Goal: Ask a question

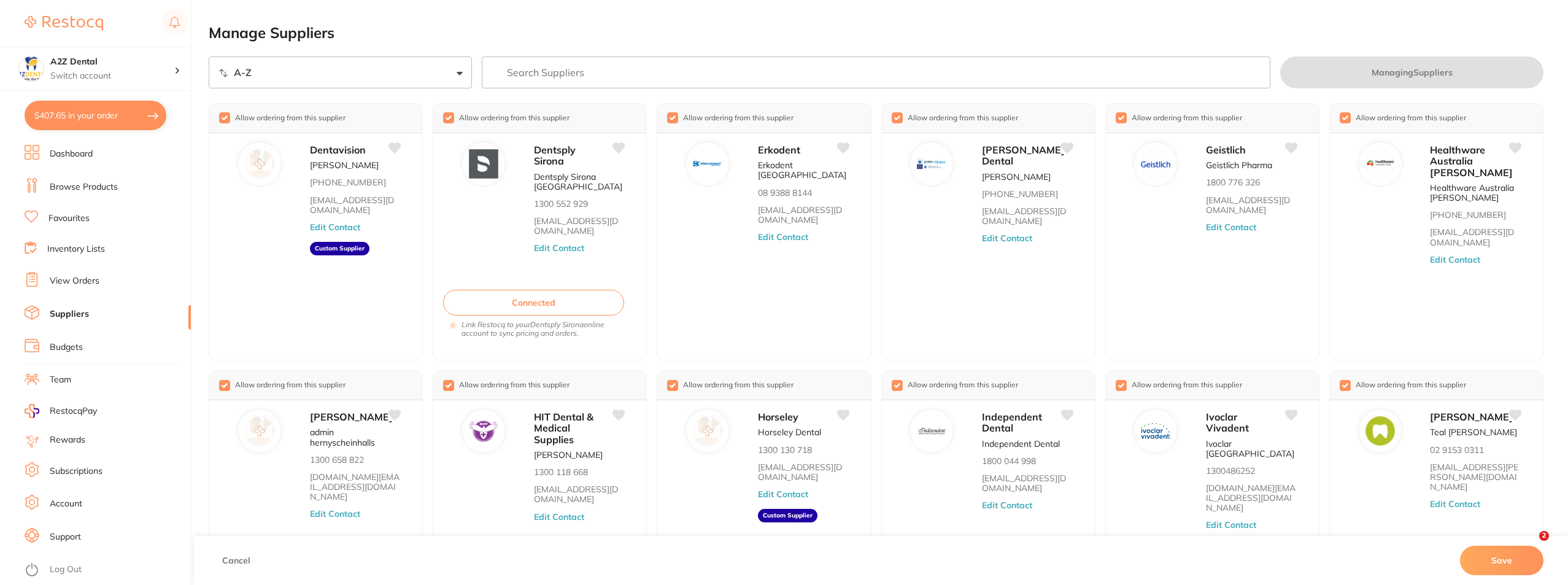
select select "searchable_suppliers/sort/name:asc"
click at [1527, 537] on icon "Open Intercom Messenger" at bounding box center [1526, 544] width 20 height 20
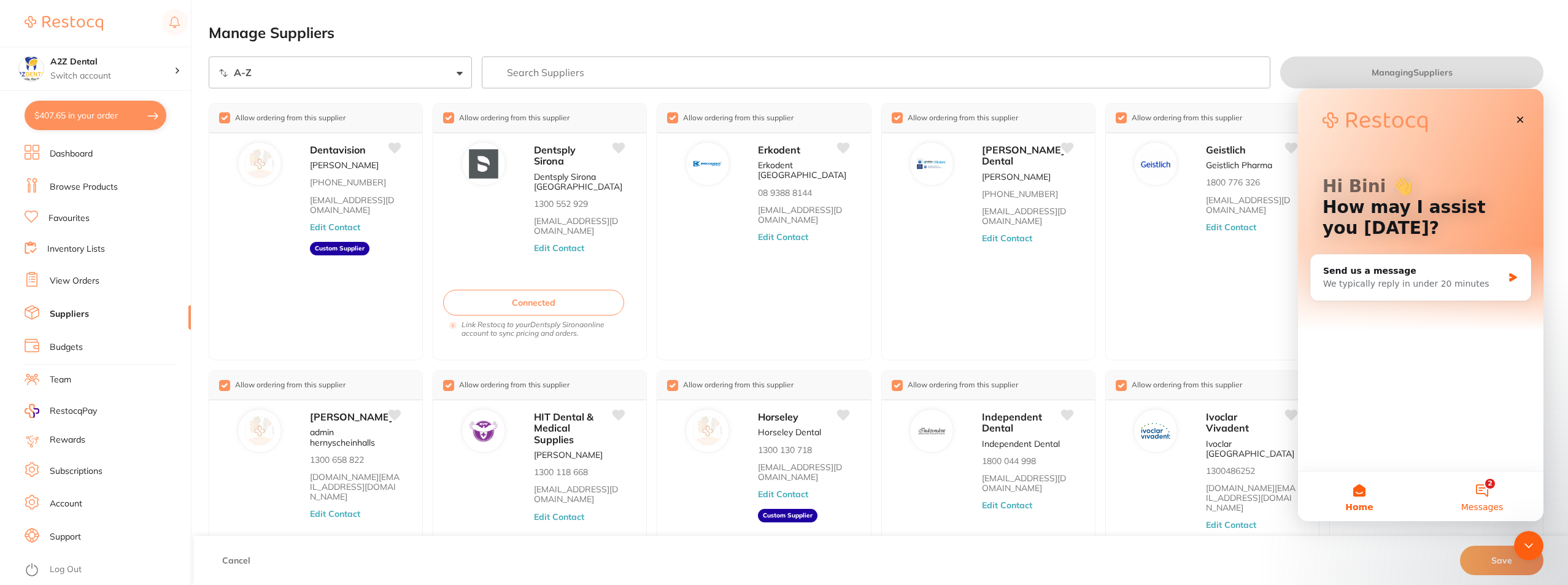
click at [1488, 490] on button "2 Messages" at bounding box center [1482, 496] width 123 height 49
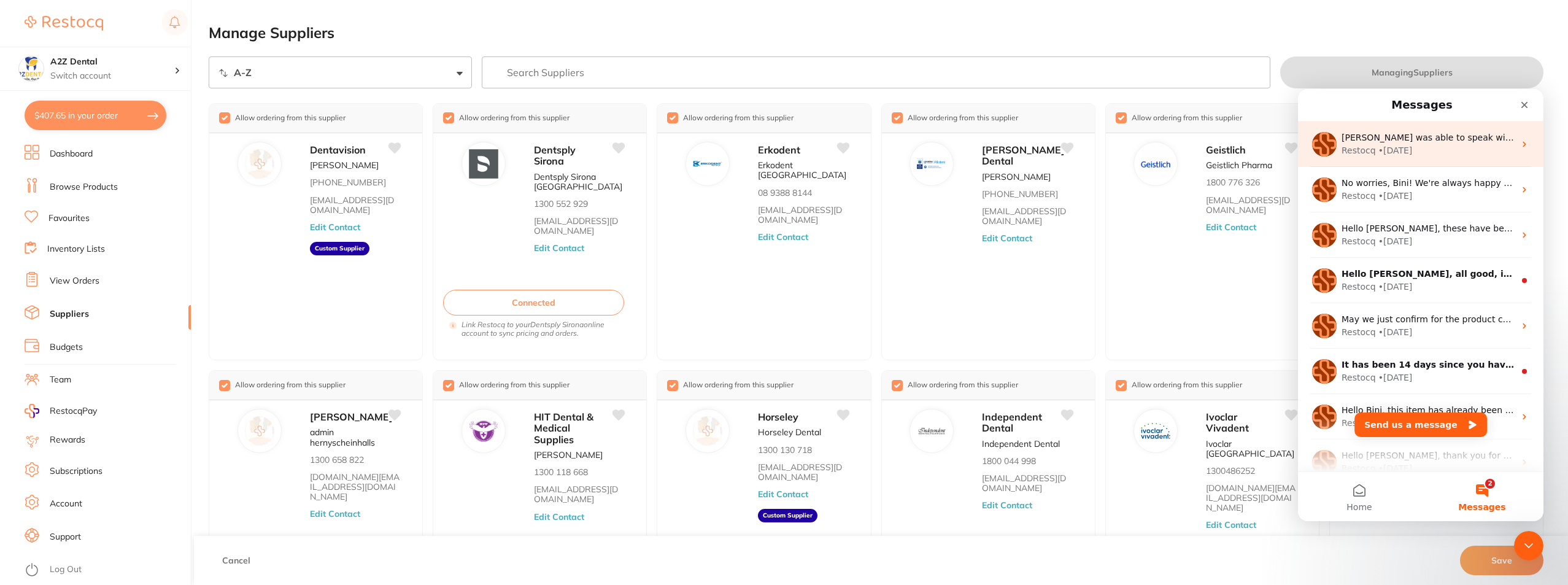
click at [1379, 146] on div "• [DATE]" at bounding box center [1395, 151] width 34 height 13
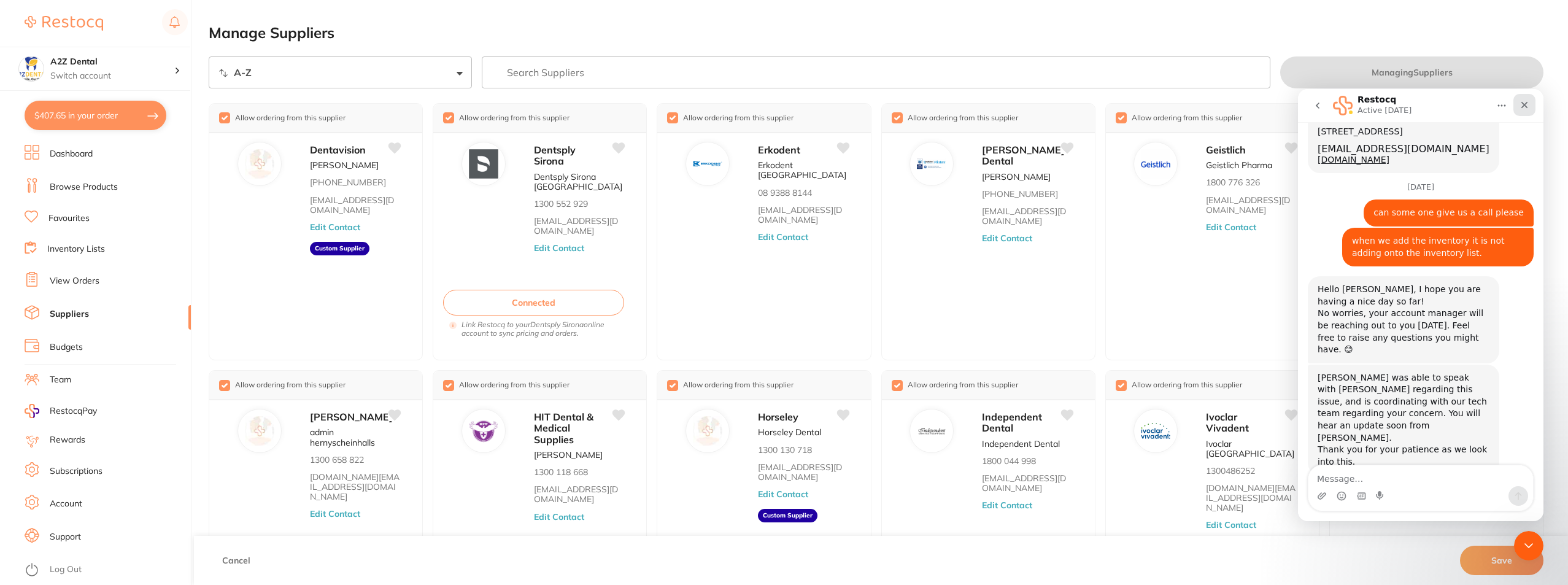
click at [1525, 107] on icon "Close" at bounding box center [1524, 105] width 7 height 7
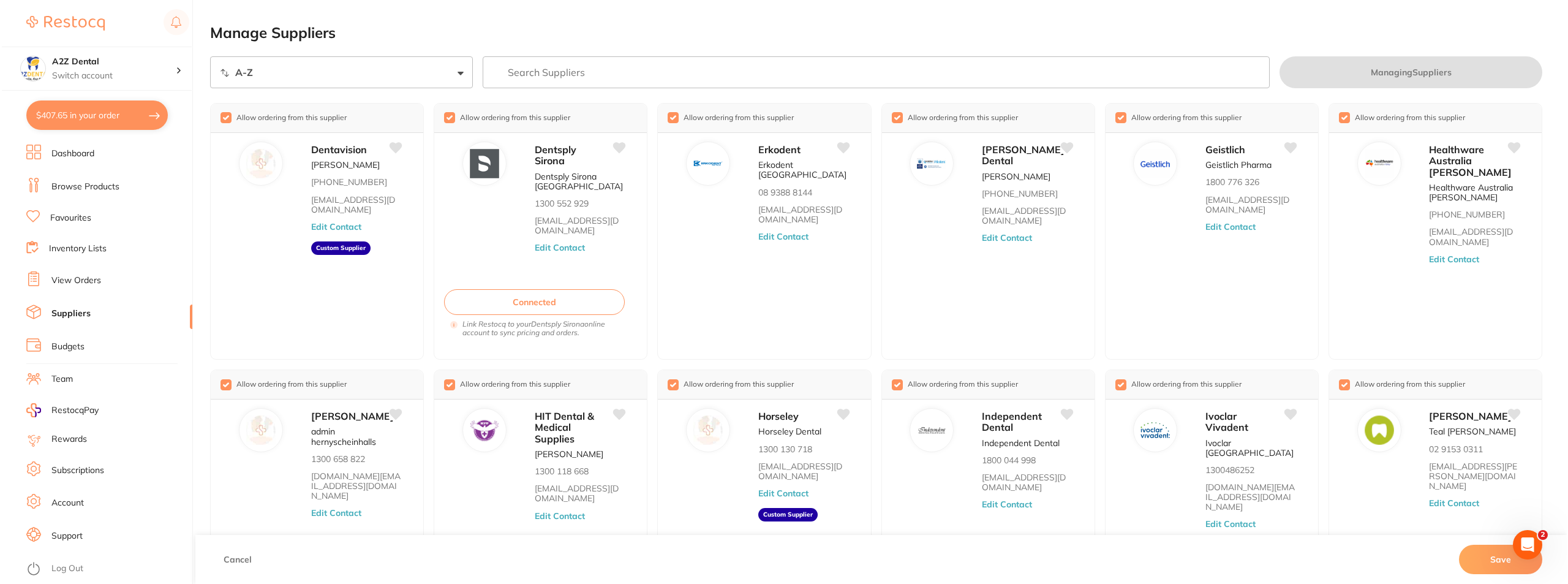
scroll to position [782, 0]
click at [64, 113] on button "$407.65 in your order" at bounding box center [95, 115] width 141 height 30
checkbox input "true"
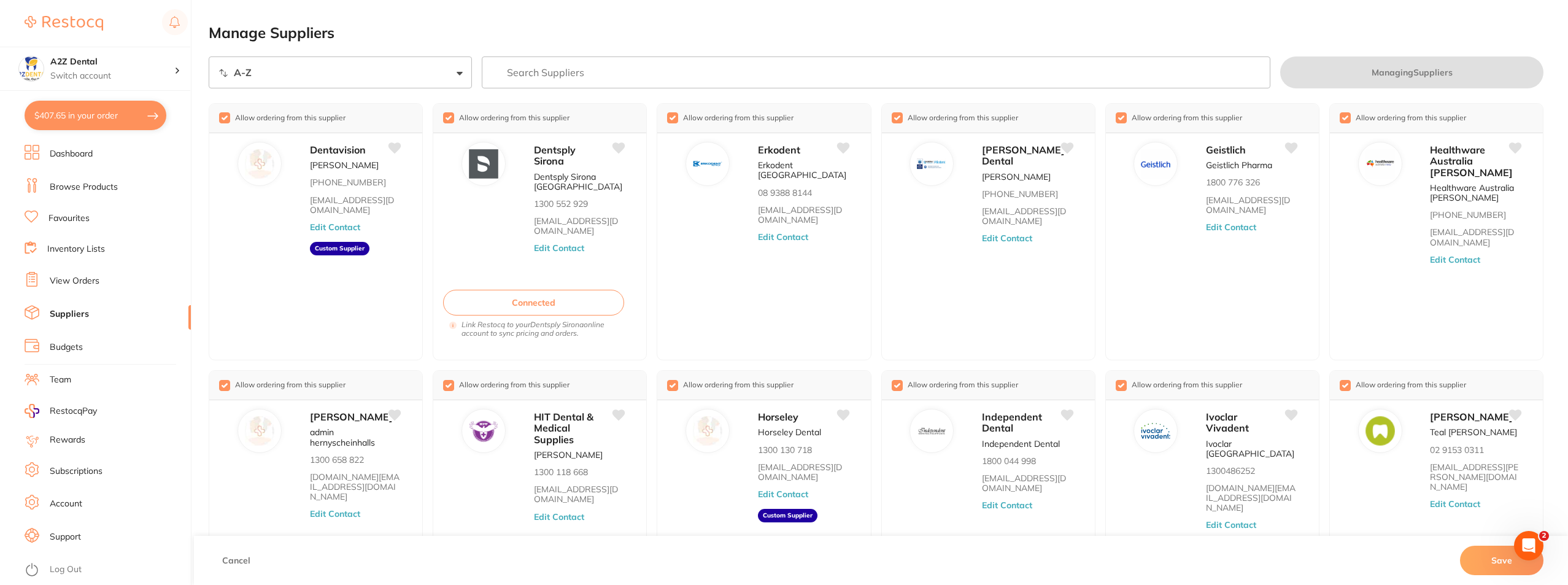
checkbox input "true"
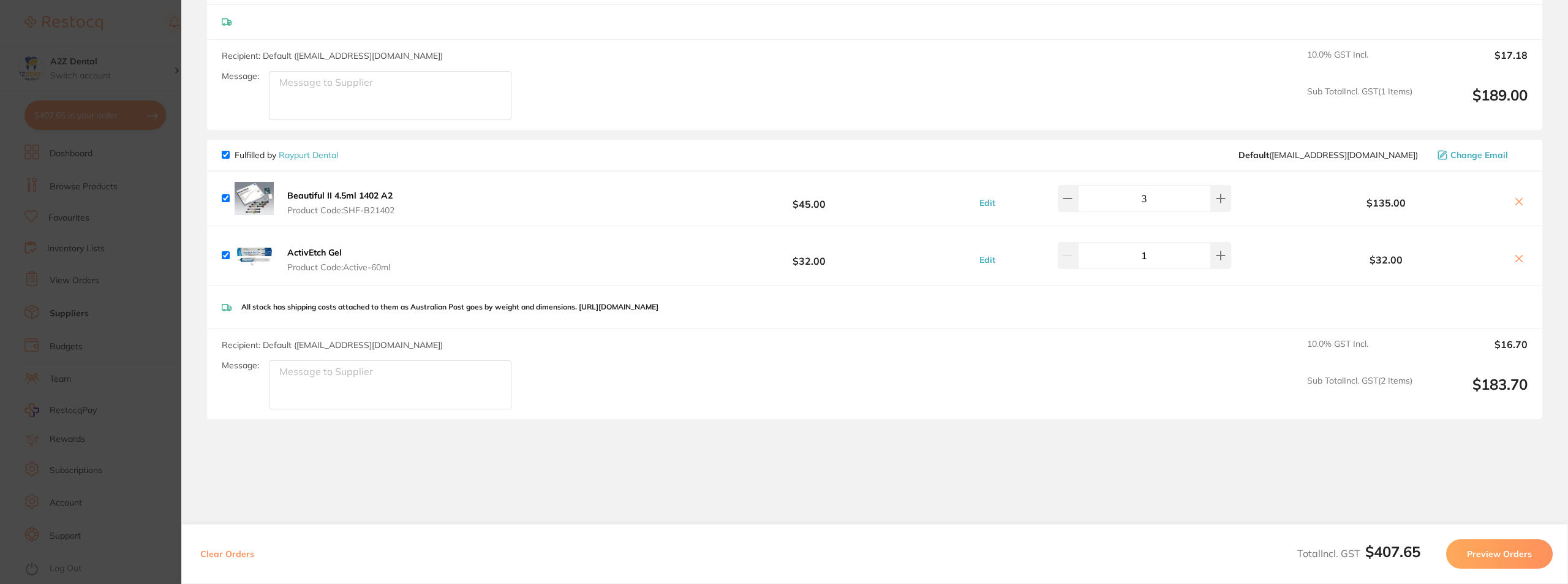
scroll to position [490, 0]
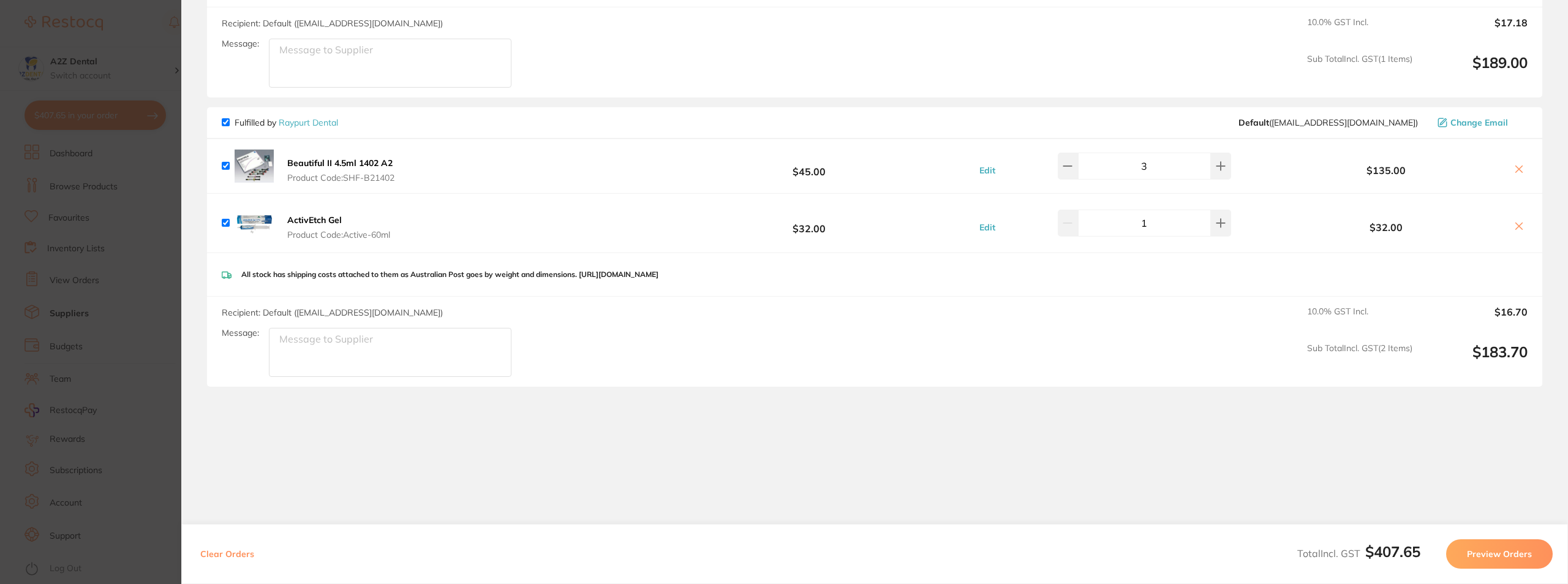
click at [225, 224] on input "checkbox" at bounding box center [225, 222] width 8 height 8
checkbox input "false"
click at [429, 449] on section "Review Orders Your orders are being processed and we will notify you once we ha…" at bounding box center [874, 292] width 1387 height 584
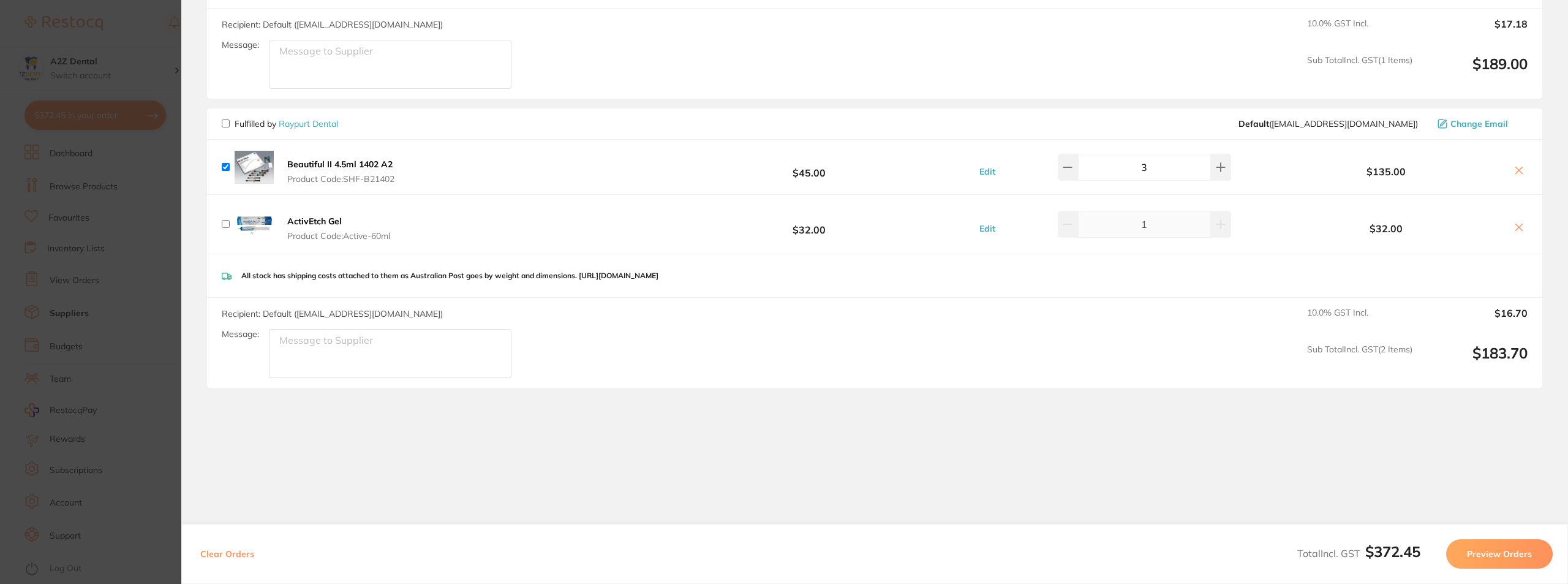
scroll to position [494, 0]
click at [5, 436] on section "Update RRP Set your pre negotiated price for this item. Item Agreed RRP (excl. …" at bounding box center [784, 292] width 1568 height 584
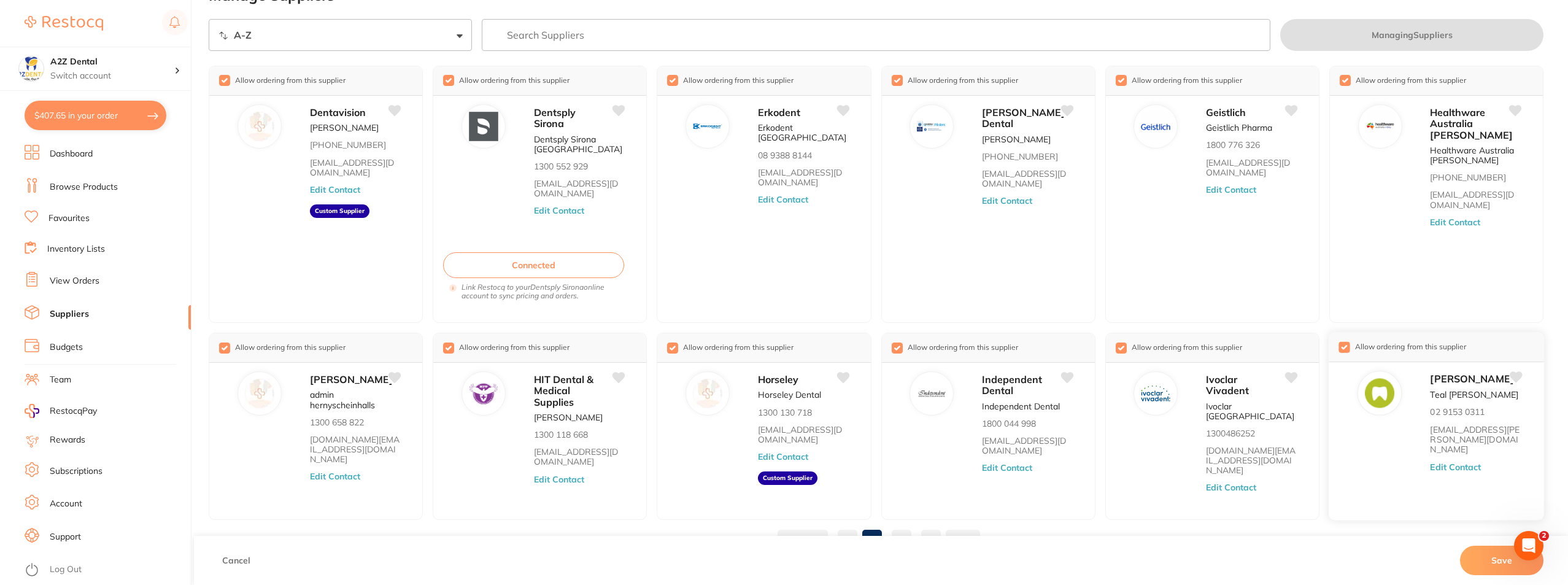
scroll to position [57, 0]
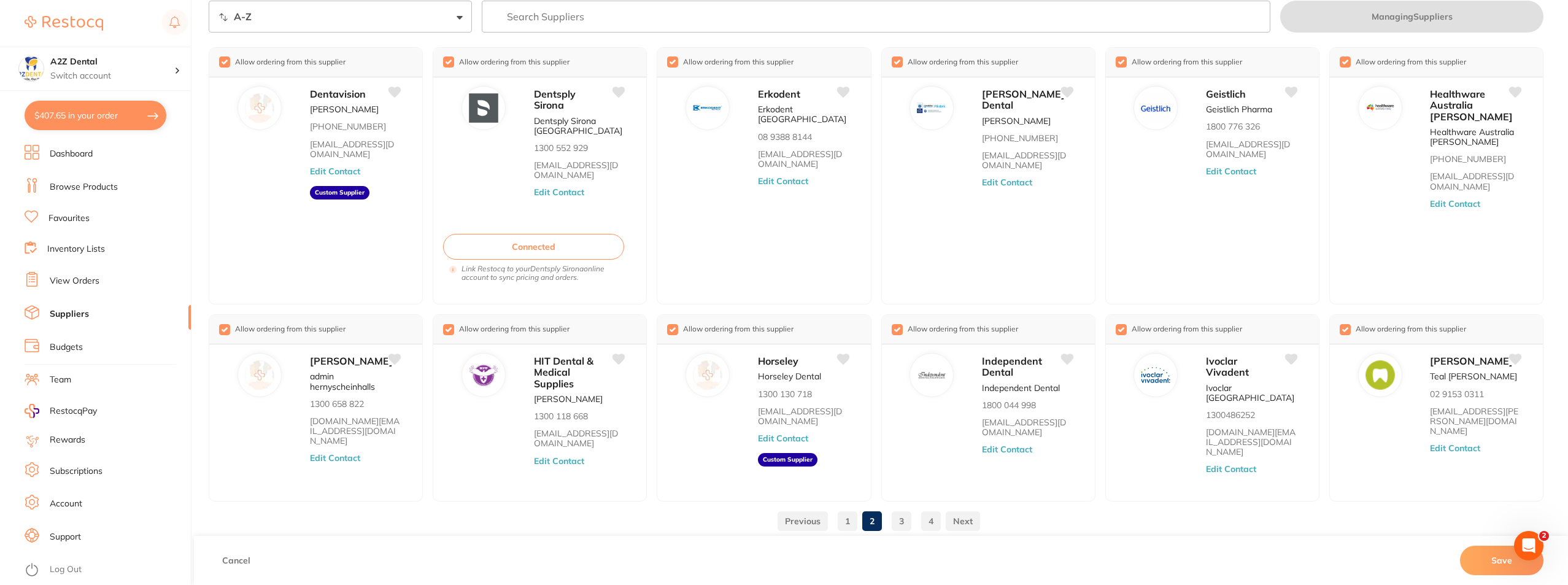
click at [83, 282] on link "View Orders" at bounding box center [74, 281] width 50 height 12
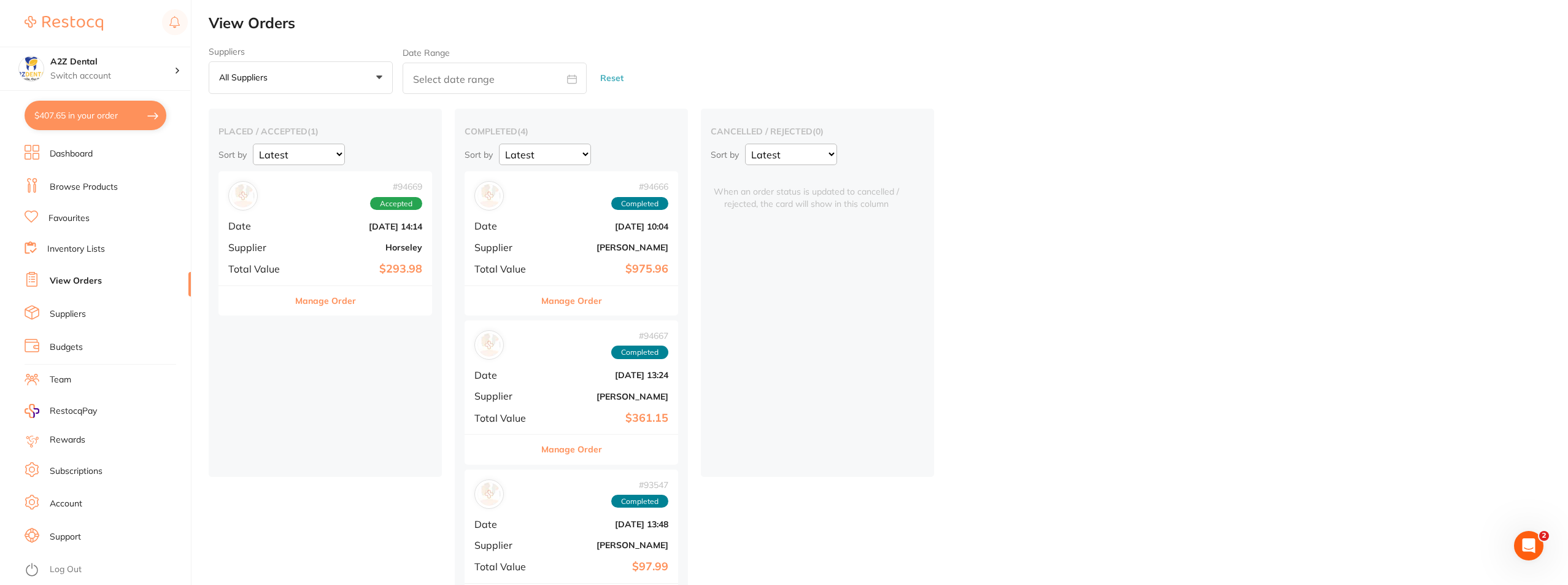
click at [68, 280] on link "View Orders" at bounding box center [76, 281] width 52 height 12
click at [320, 299] on button "Manage Order" at bounding box center [326, 301] width 61 height 30
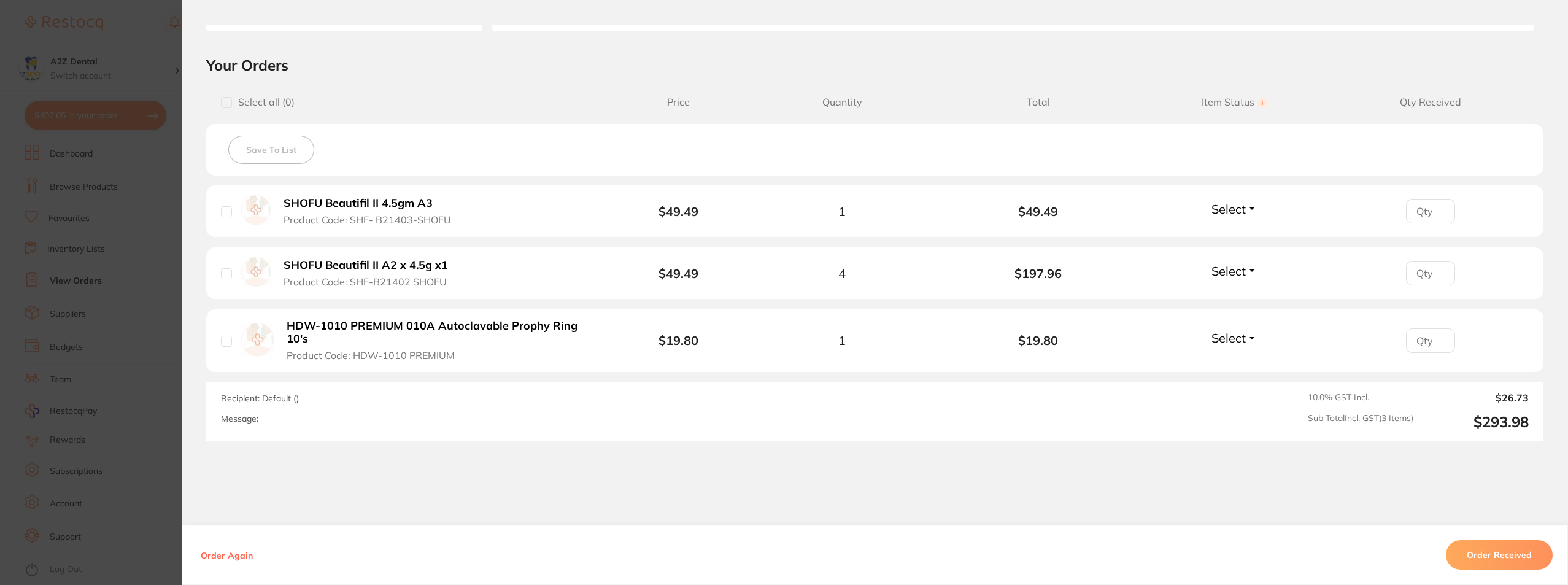
scroll to position [284, 0]
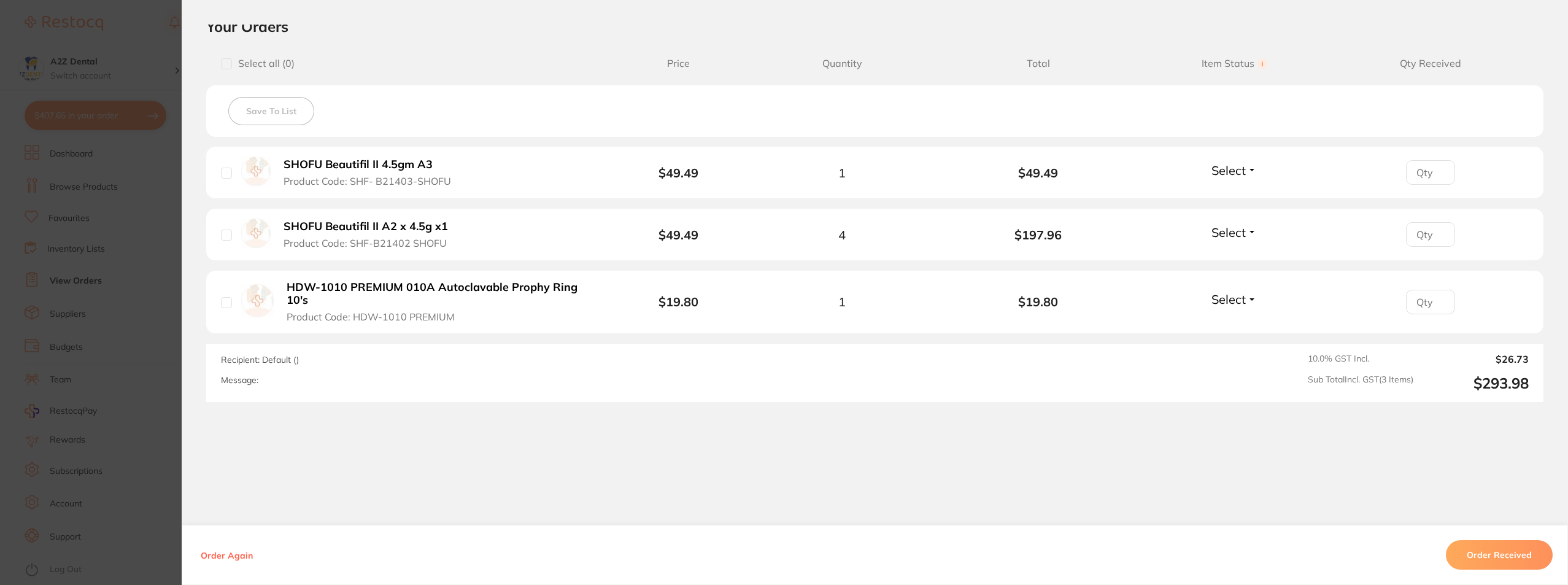
click at [113, 552] on section "Order ID: Restocq- 94669 Order Information Accepted Order Order Date [DATE] 14:…" at bounding box center [784, 292] width 1568 height 585
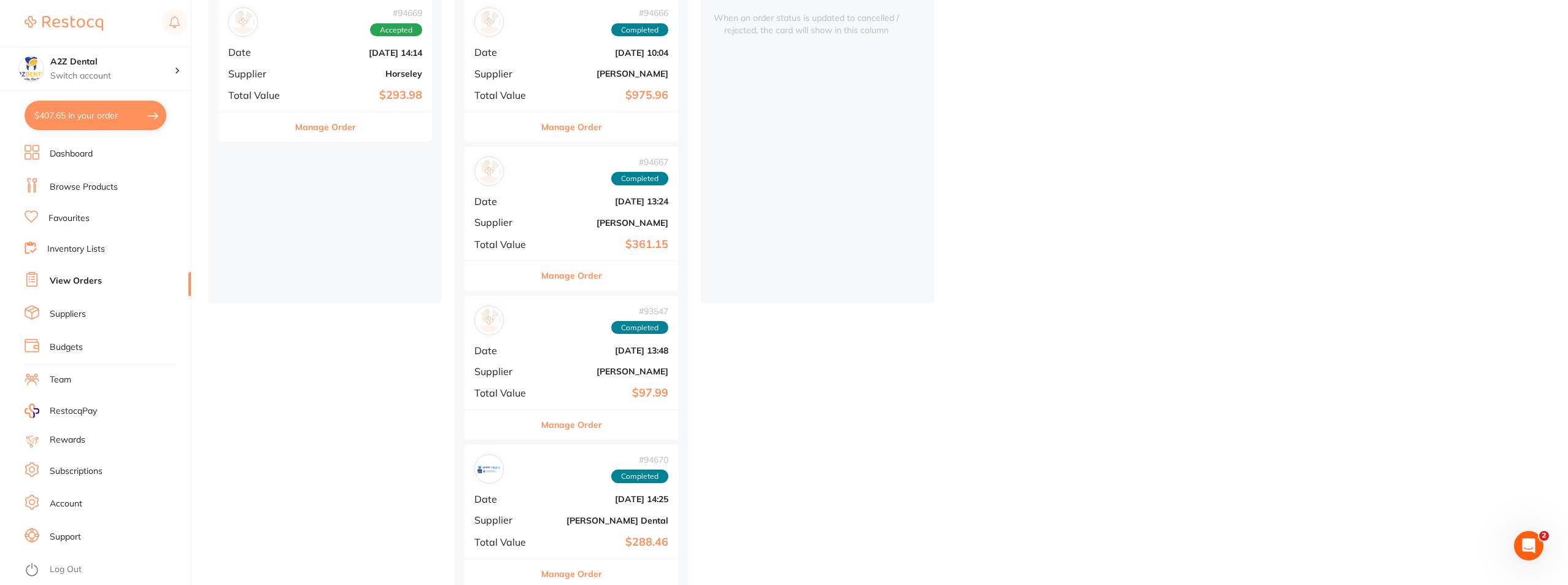
scroll to position [195, 0]
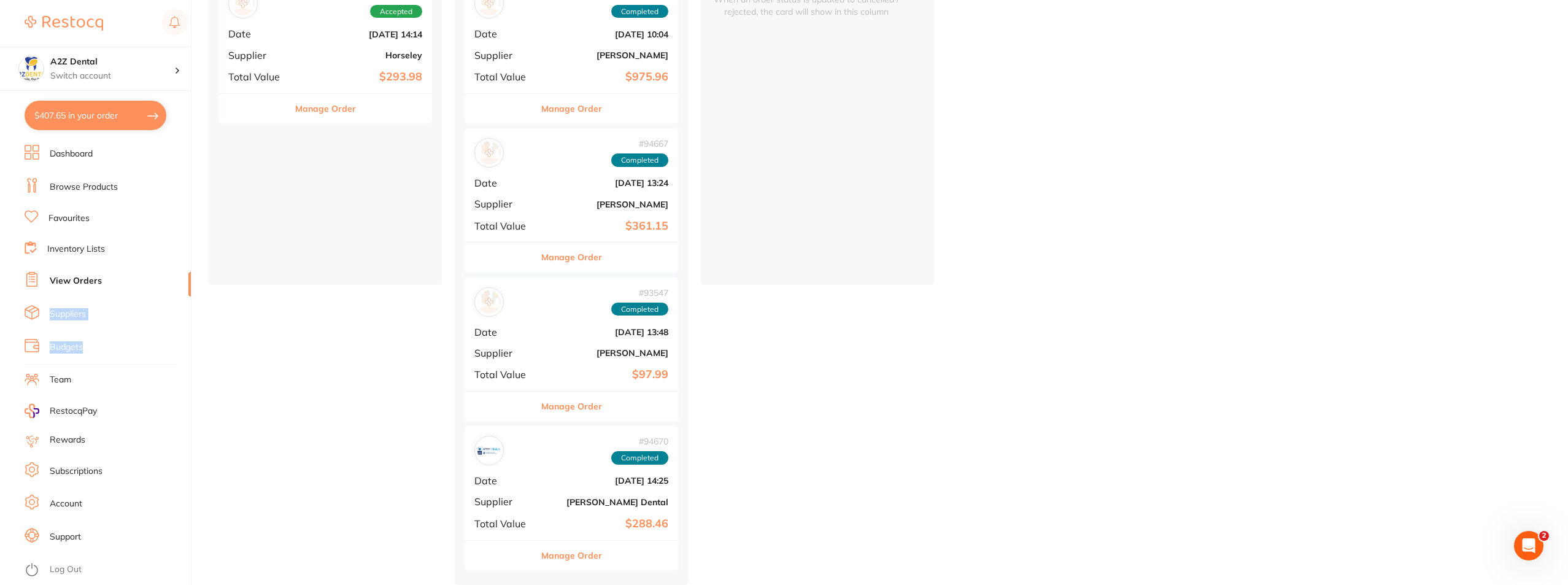
drag, startPoint x: 190, startPoint y: 285, endPoint x: 189, endPoint y: 333, distance: 48.0
click at [189, 333] on ul "Dashboard Browse Products Favourites Inventory Lists View Orders Suppliers Budg…" at bounding box center [107, 364] width 166 height 440
click at [163, 327] on ul "Dashboard Browse Products Favourites Inventory Lists View Orders Suppliers Budg…" at bounding box center [107, 364] width 166 height 440
click at [244, 391] on div "placed / accepted ( 1 ) Sort by Latest Notification # 94669 Accepted Date [DATE…" at bounding box center [888, 250] width 1359 height 668
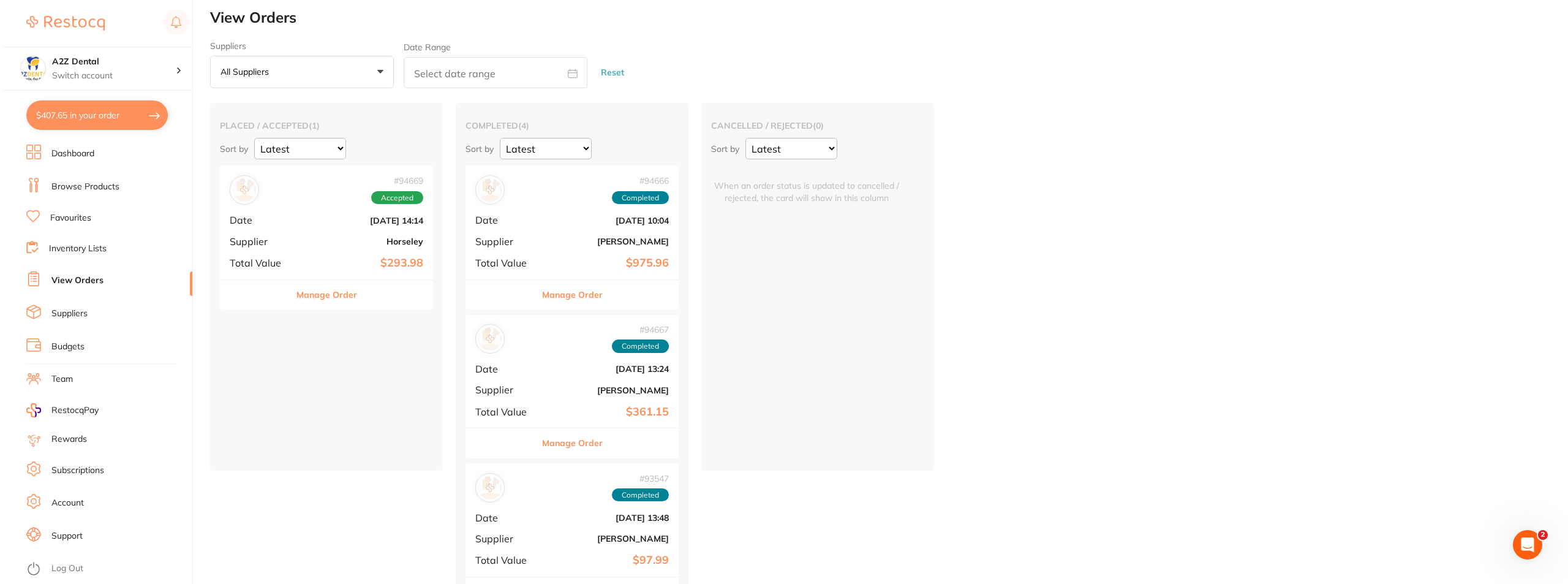
scroll to position [0, 0]
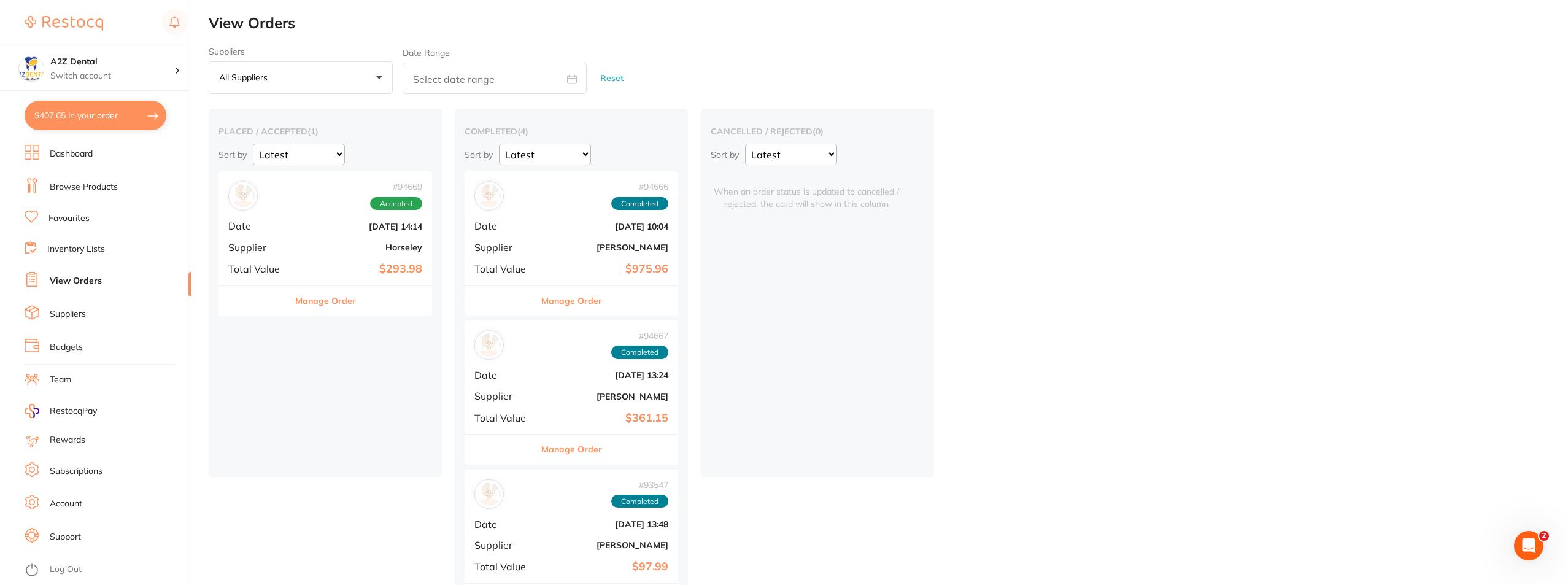
click at [89, 116] on button "$407.65 in your order" at bounding box center [95, 116] width 142 height 30
checkbox input "true"
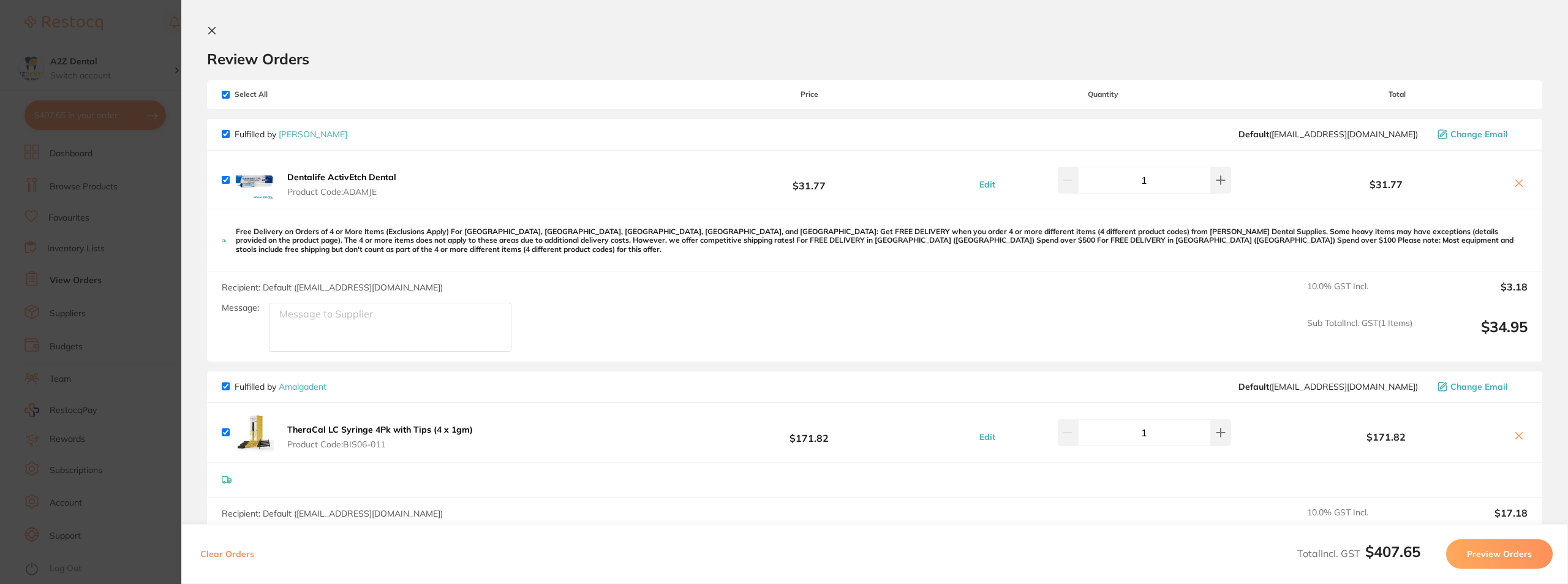
click at [151, 539] on section "Update RRP Set your pre negotiated price for this item. Item Agreed RRP (excl. …" at bounding box center [784, 292] width 1568 height 584
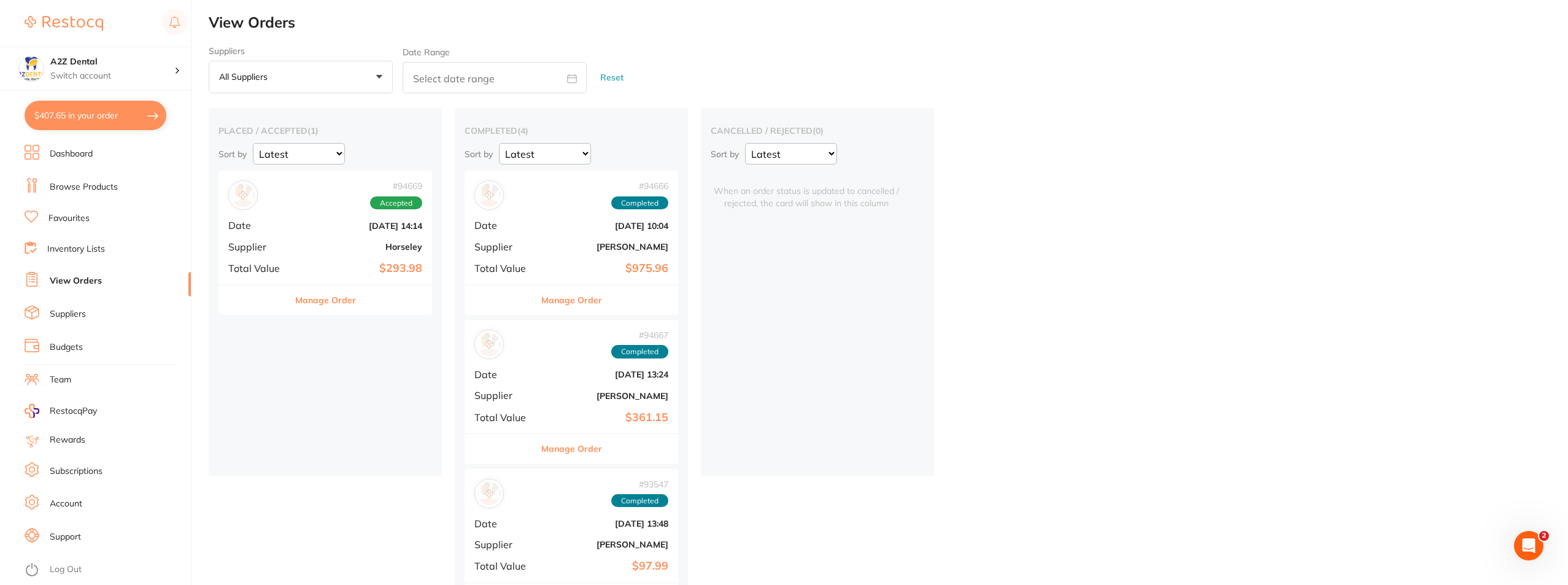
click at [92, 247] on link "Inventory Lists" at bounding box center [75, 249] width 57 height 12
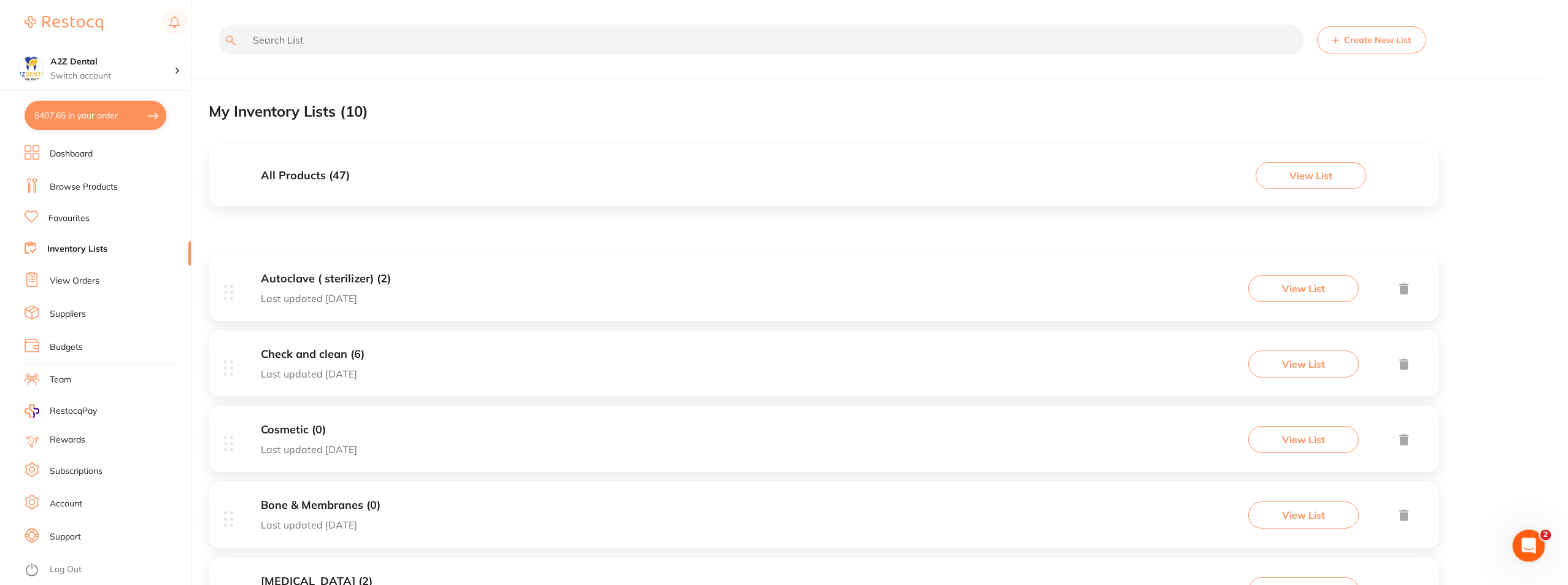
click at [1529, 541] on icon "Open Intercom Messenger" at bounding box center [1526, 544] width 20 height 20
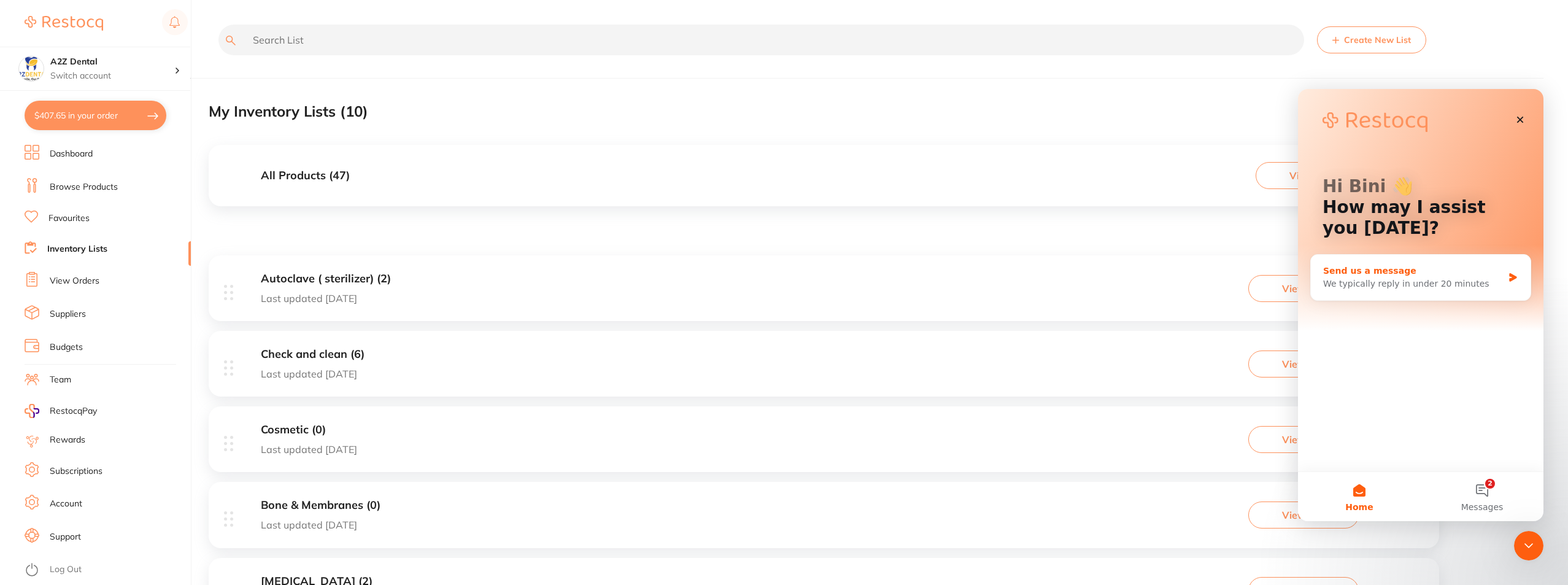
click at [1374, 266] on div "Send us a message" at bounding box center [1412, 271] width 180 height 13
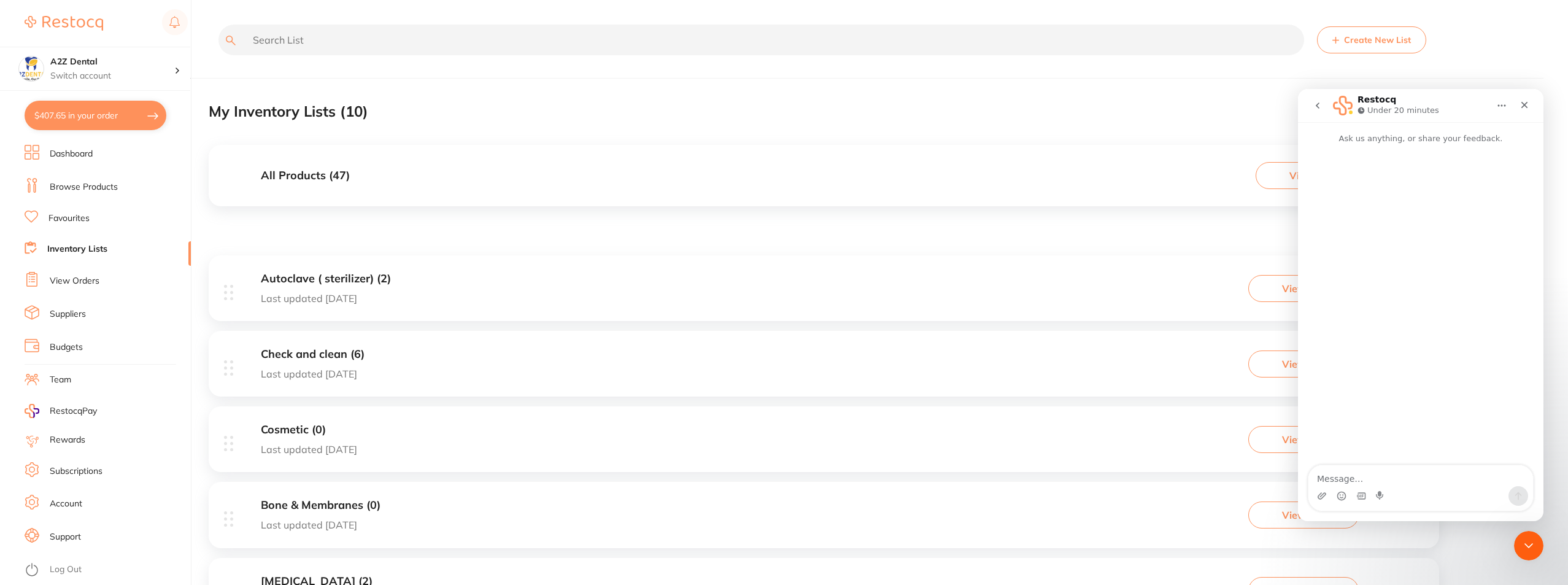
click at [1370, 473] on textarea "Message…" at bounding box center [1420, 475] width 224 height 21
type textarea "Hi Would like to know. Since we got some stock sitting in the cupboard before j…"
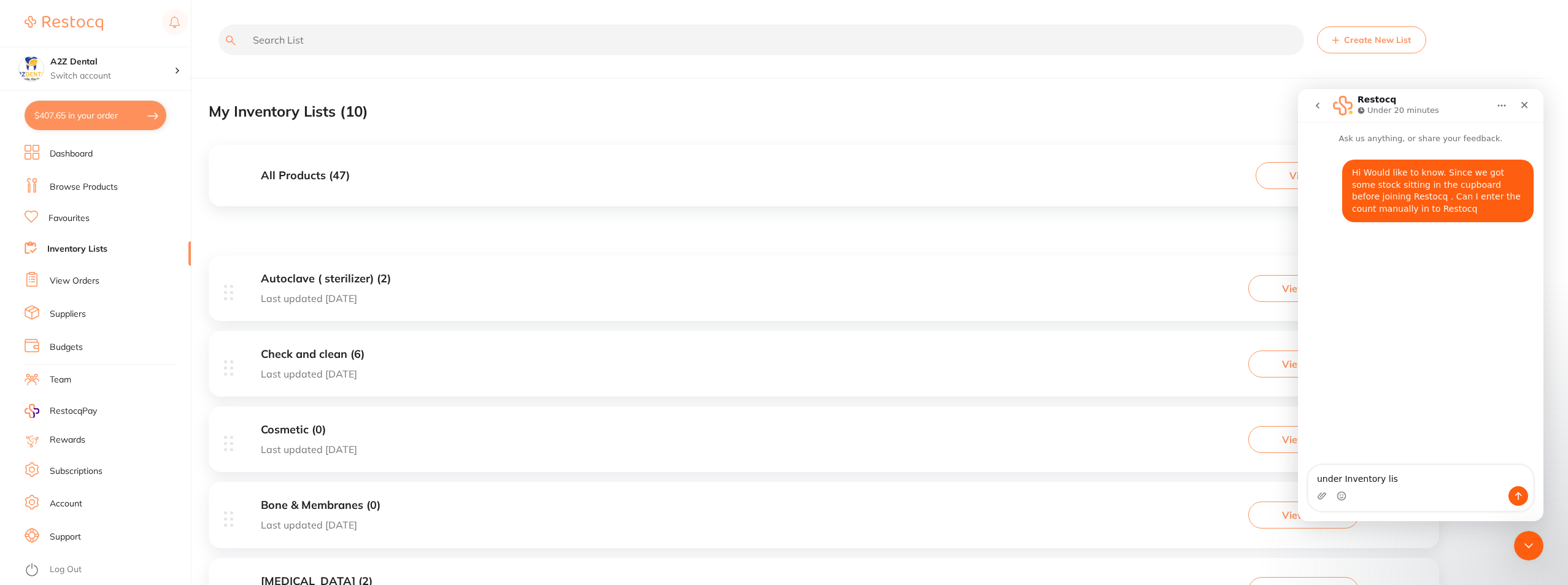
type textarea "under Inventory list"
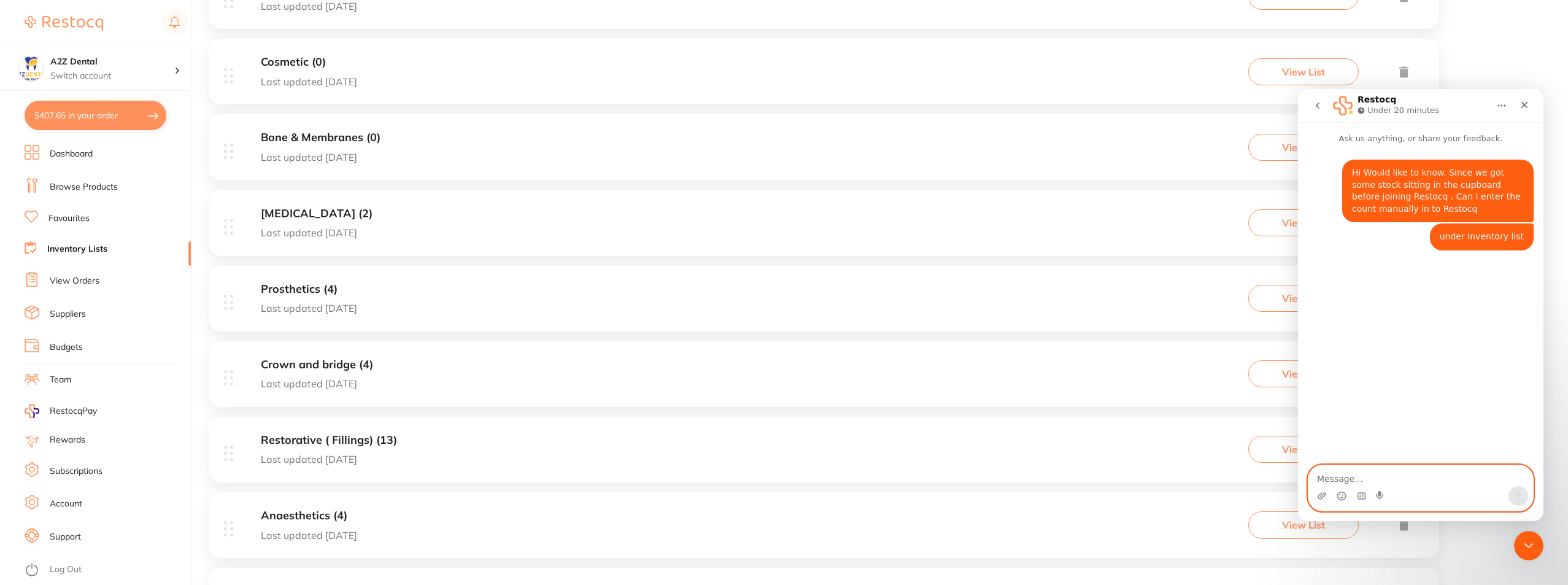
scroll to position [368, 0]
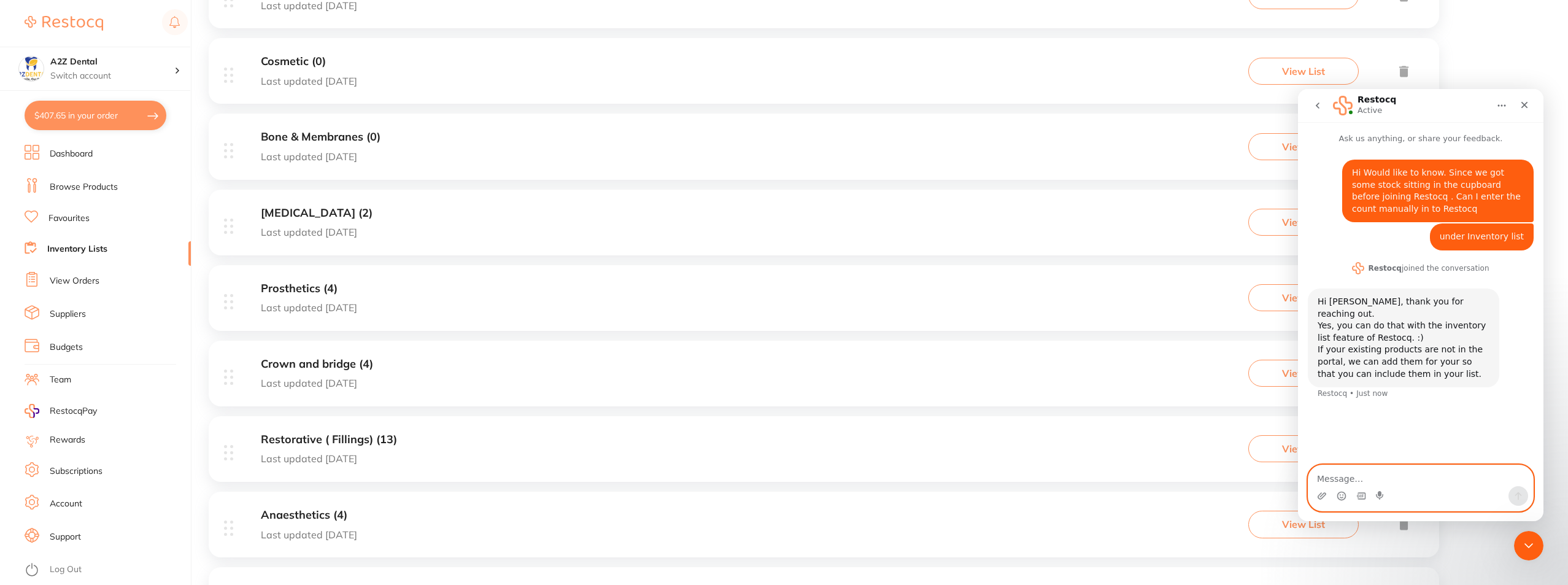
click at [1362, 479] on textarea "Message…" at bounding box center [1420, 475] width 224 height 21
type textarea "Do we have to send it it you"
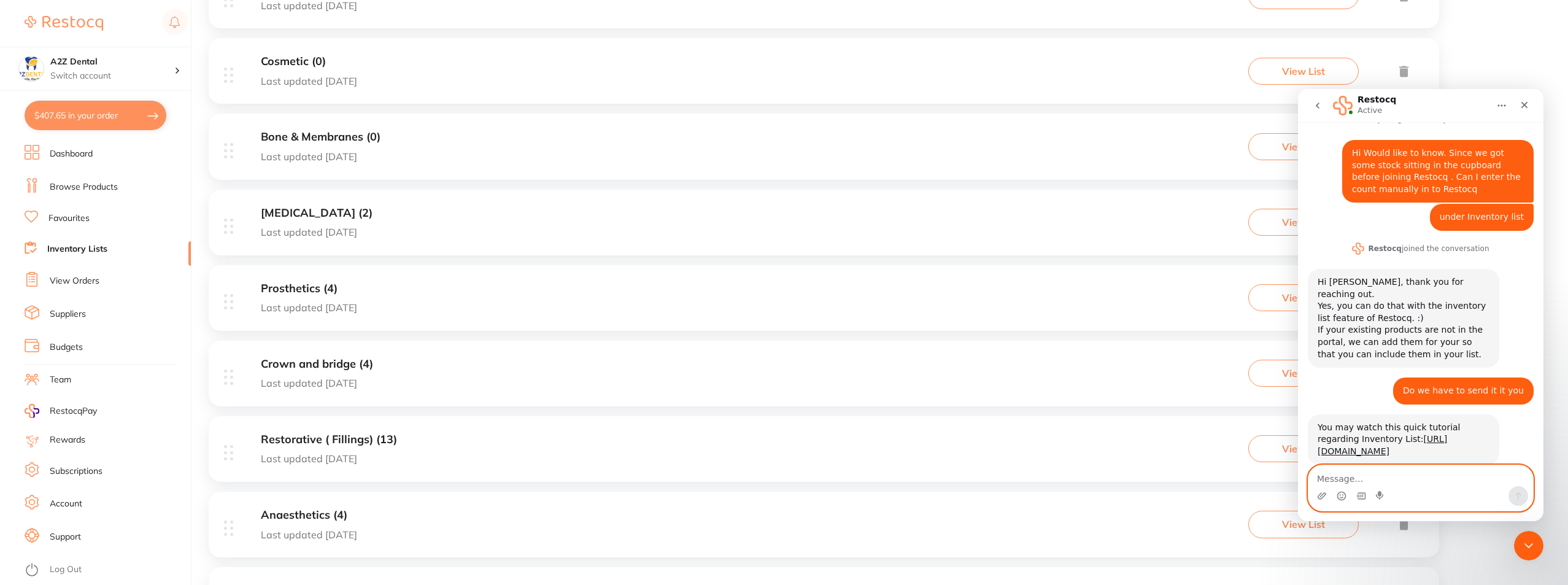
scroll to position [33, 0]
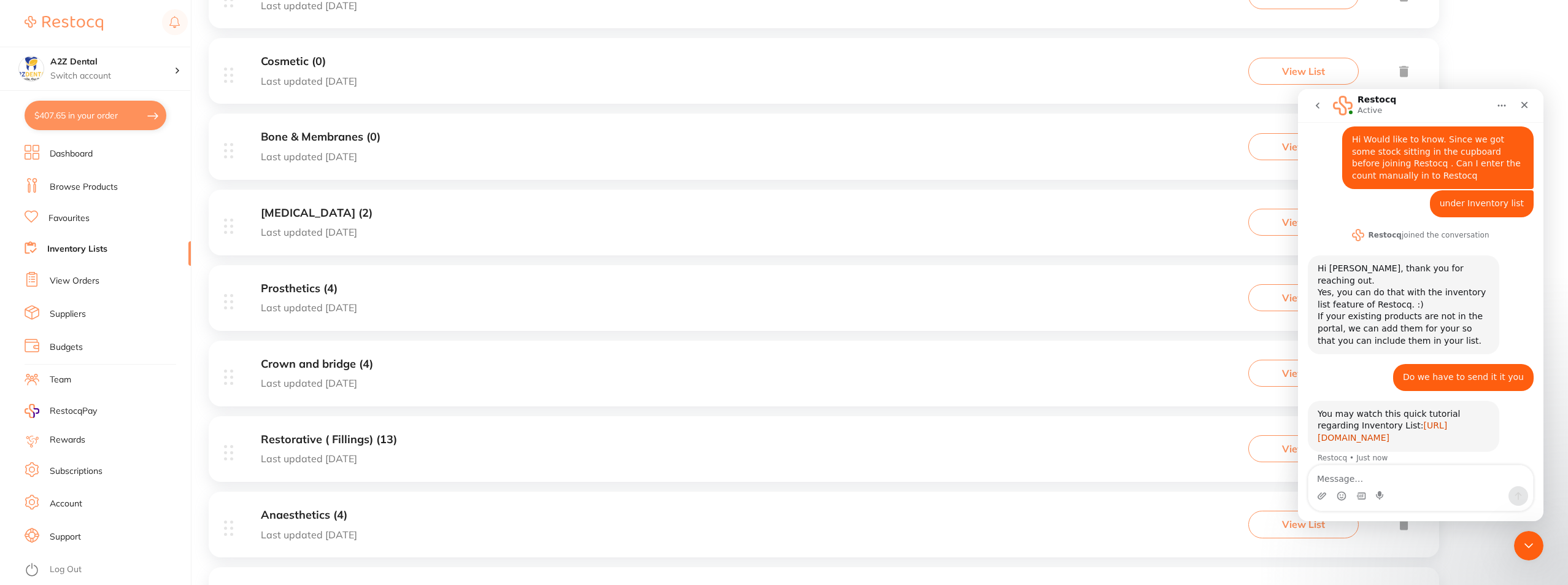
click at [1350, 427] on link "[URL][DOMAIN_NAME]" at bounding box center [1383, 431] width 130 height 22
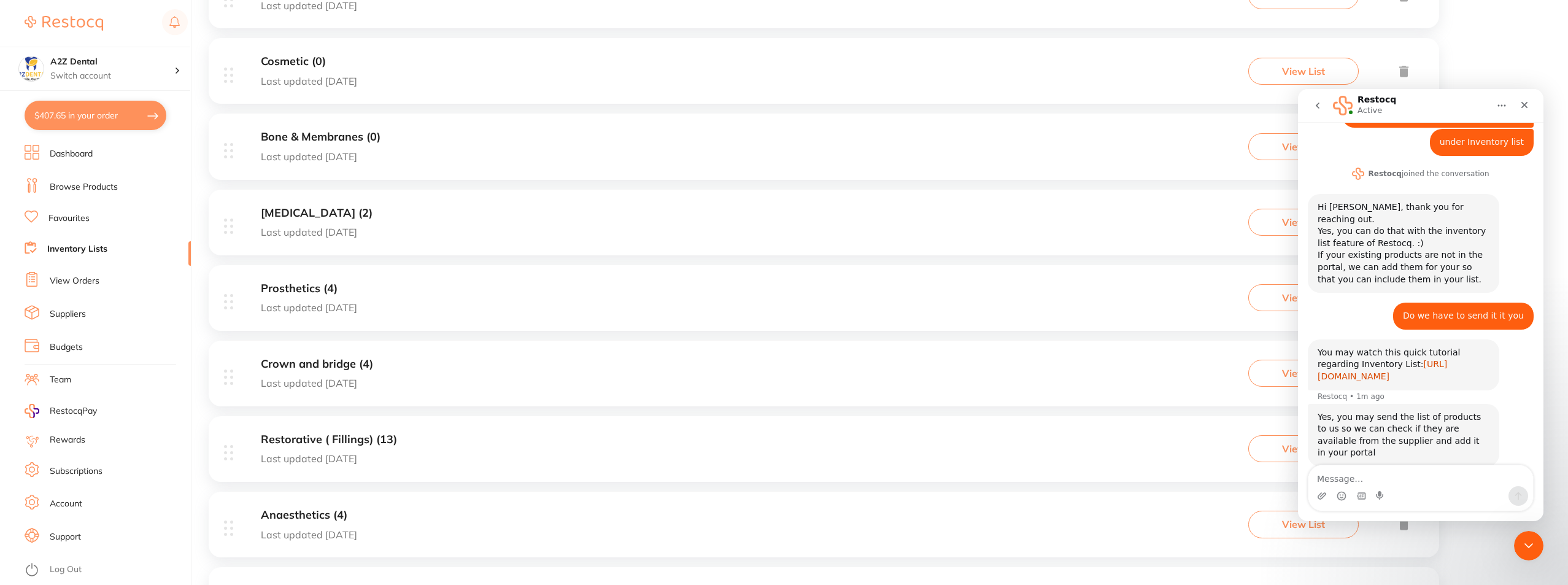
scroll to position [98, 0]
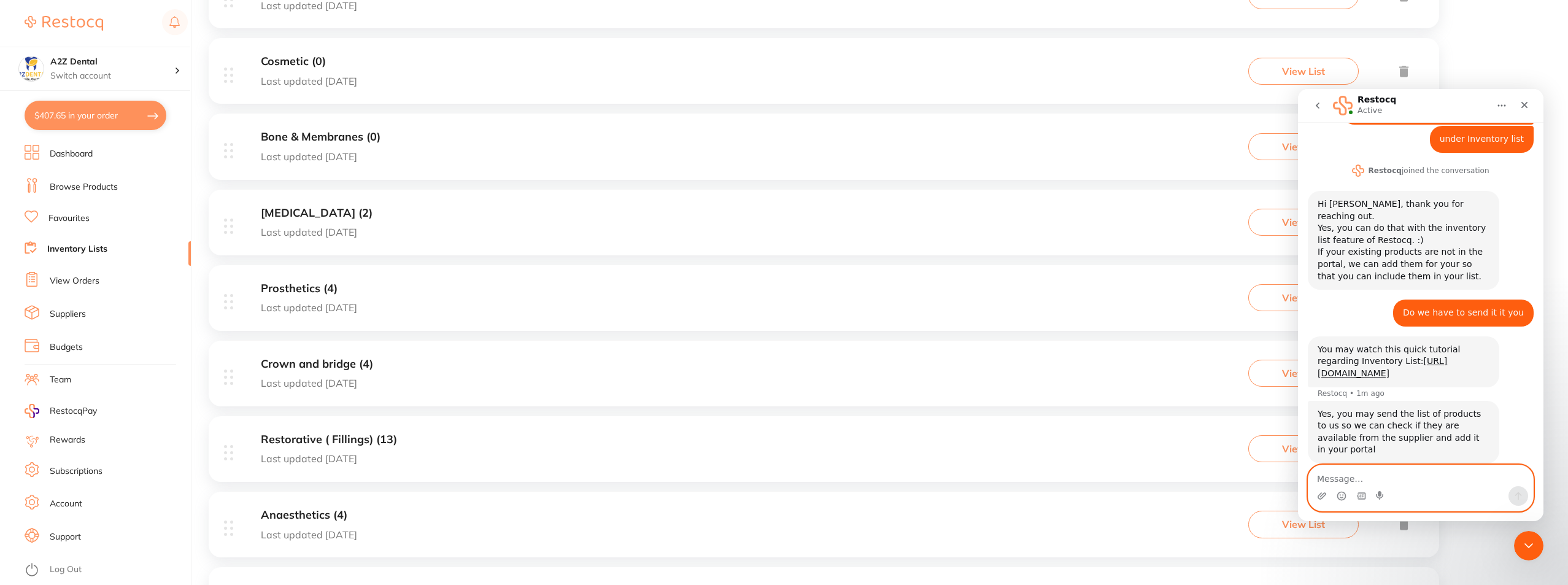
click at [1363, 482] on textarea "Message…" at bounding box center [1420, 475] width 224 height 21
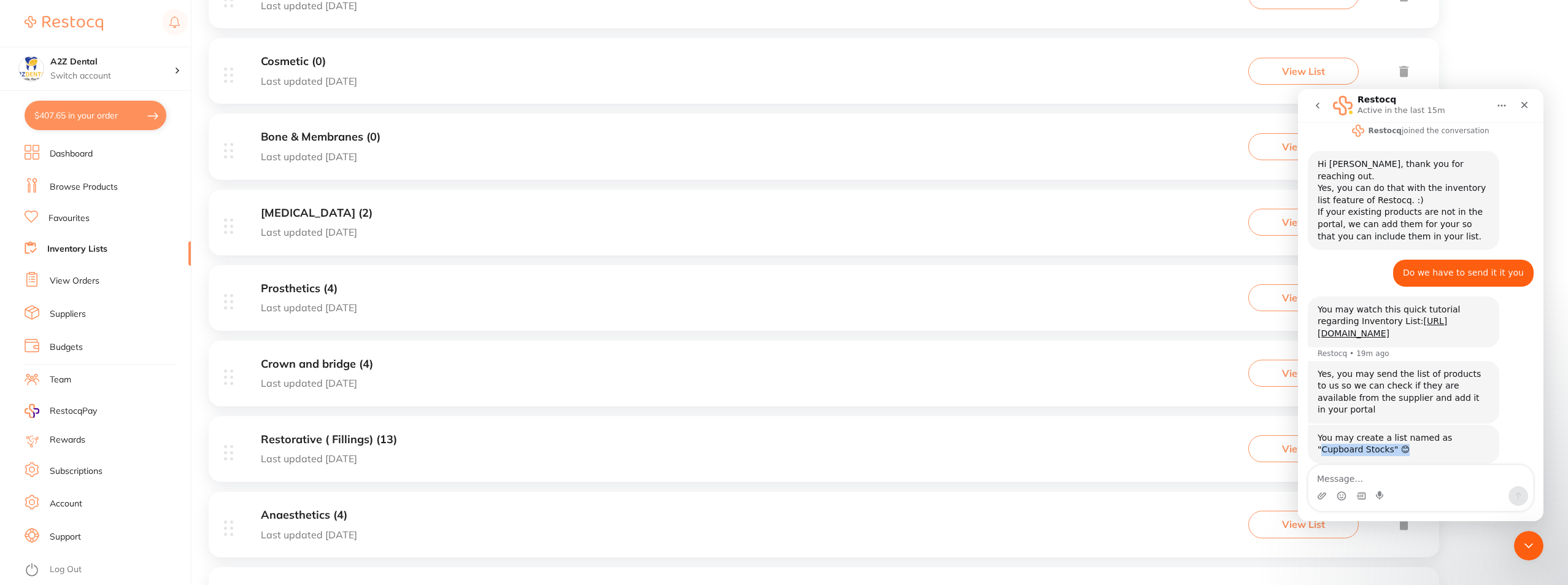
drag, startPoint x: 1440, startPoint y: 415, endPoint x: 1447, endPoint y: 437, distance: 23.1
click at [1447, 437] on div "You may create a list named as "Cupboard Stocks" 😊 Restocq • 8m ago" at bounding box center [1403, 444] width 191 height 39
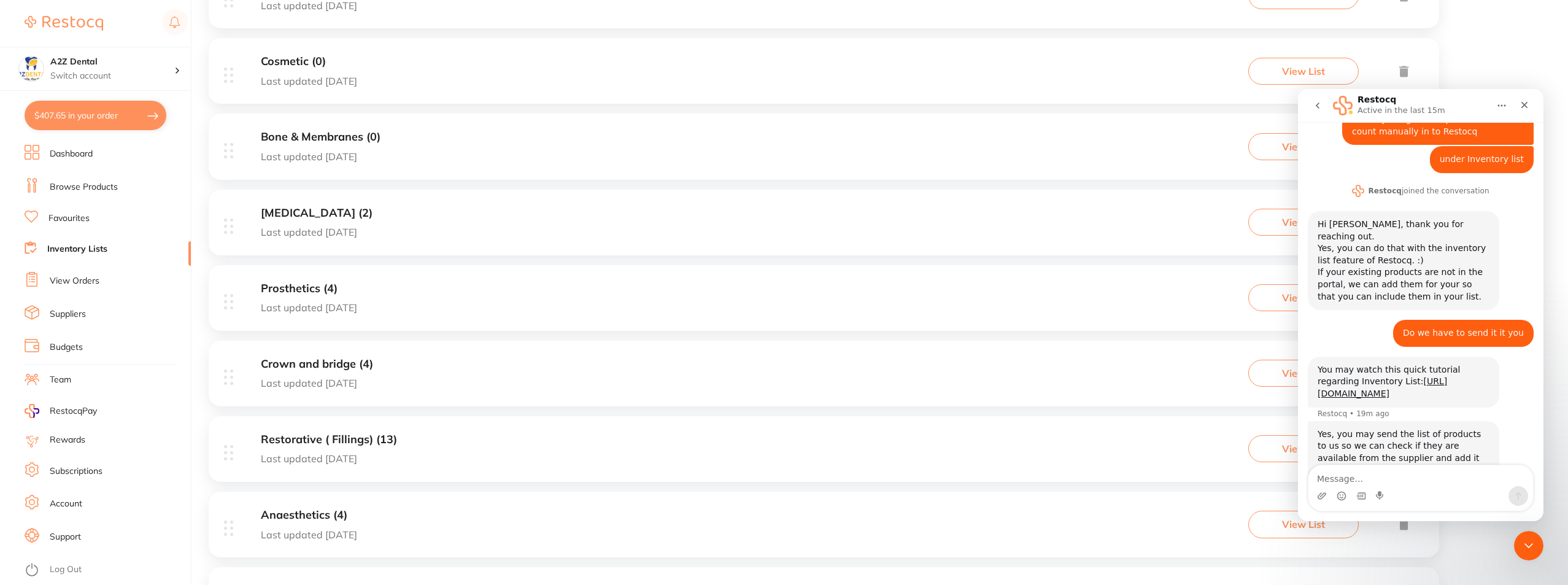
scroll to position [0, 0]
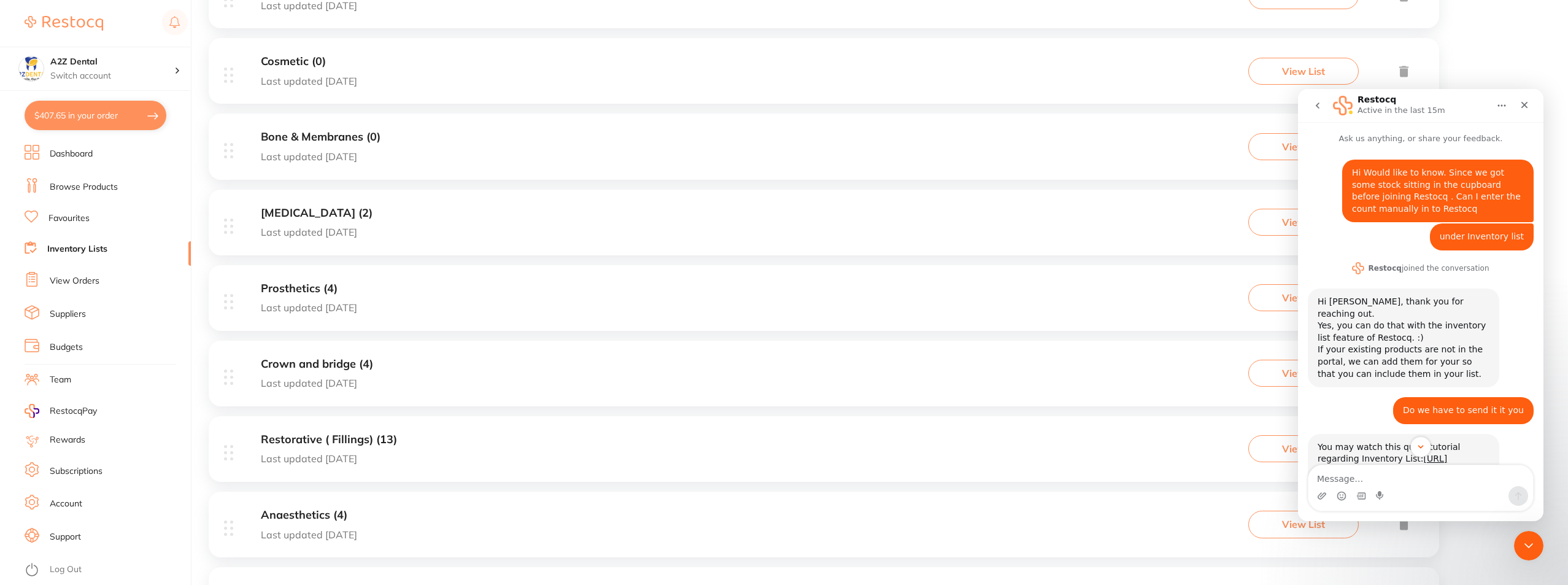
click at [1393, 110] on p "Active in the last 15m" at bounding box center [1401, 110] width 88 height 12
click at [1318, 104] on icon "go back" at bounding box center [1317, 106] width 4 height 6
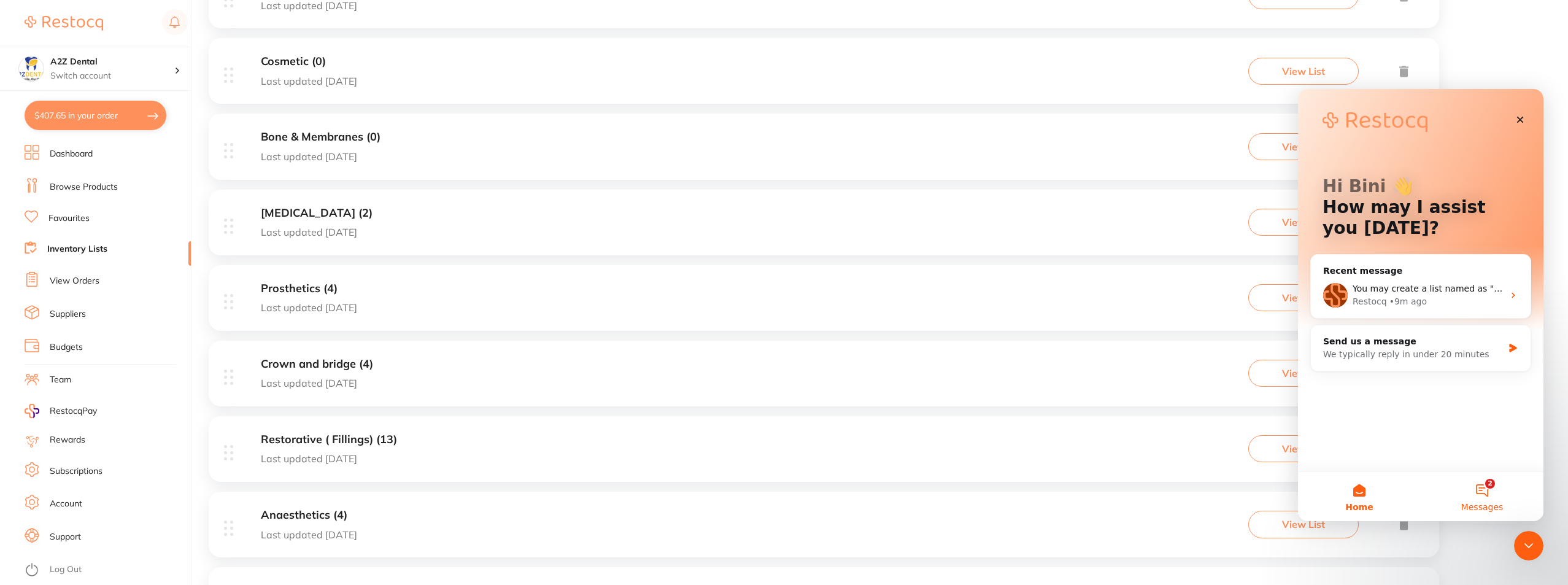
click at [1485, 484] on button "2 Messages" at bounding box center [1482, 496] width 123 height 49
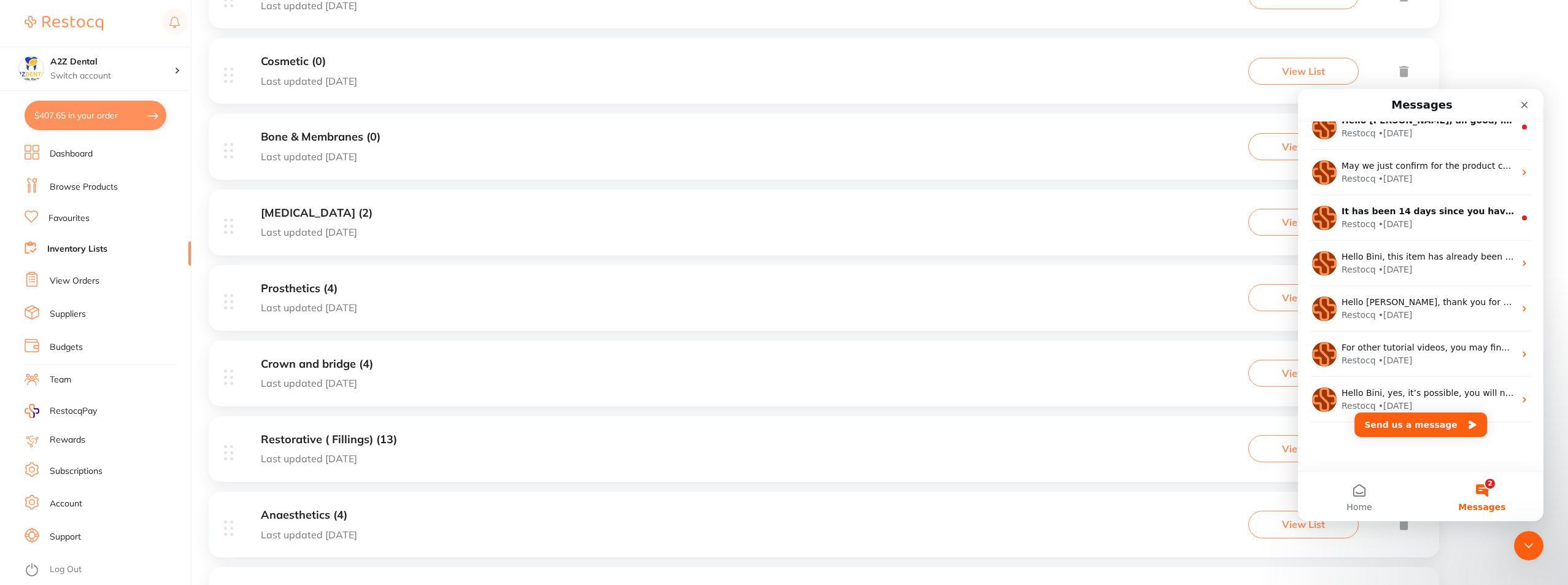
scroll to position [244, 0]
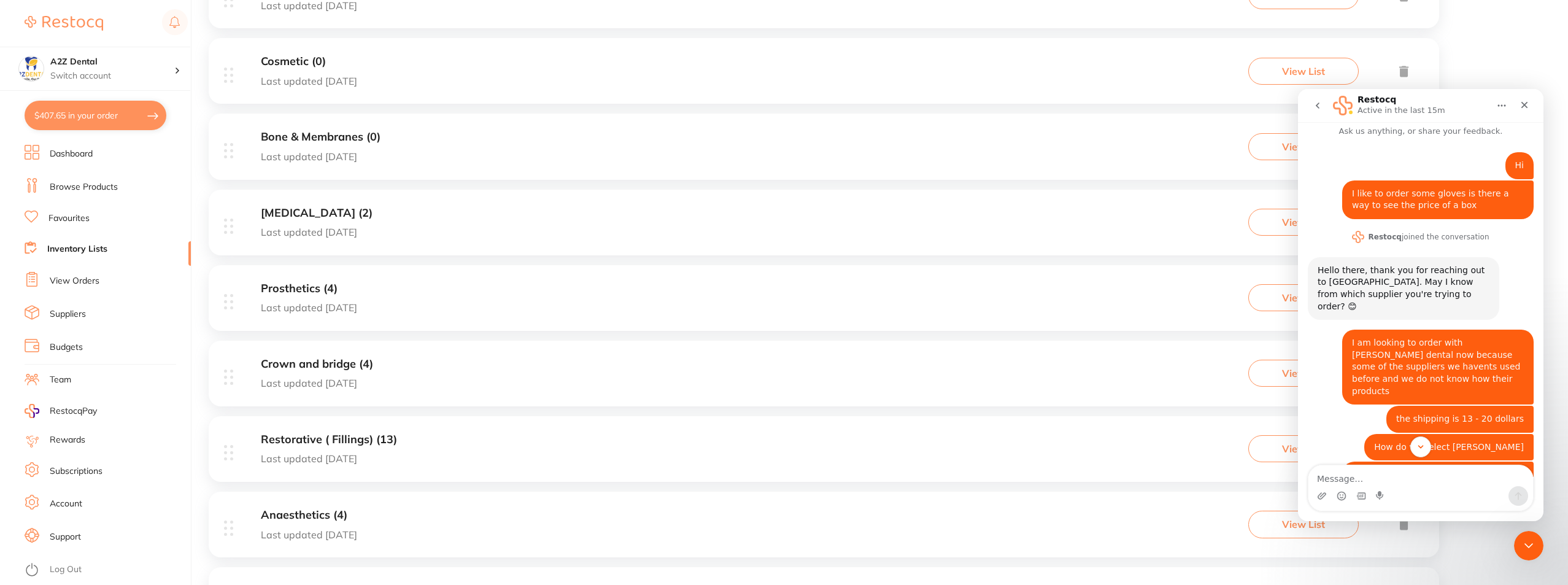
scroll to position [0, 0]
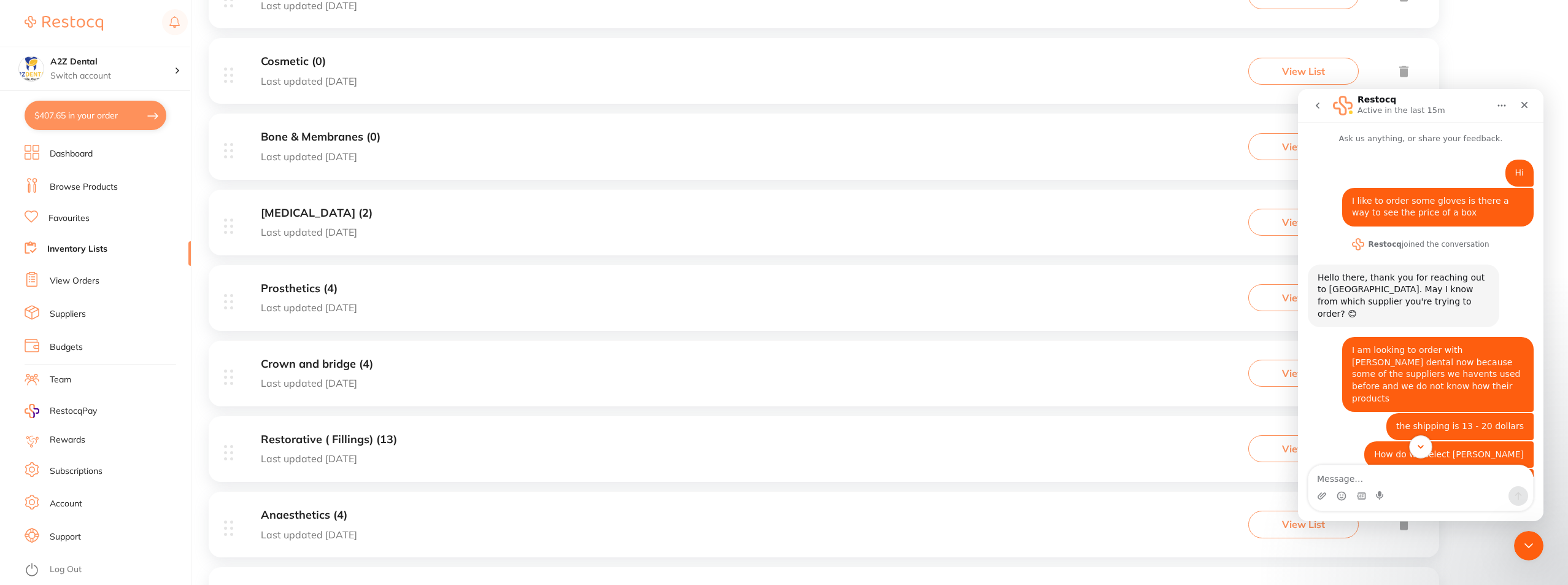
click at [1419, 448] on icon "Scroll to bottom" at bounding box center [1421, 446] width 11 height 11
click at [1316, 103] on icon "go back" at bounding box center [1317, 105] width 10 height 10
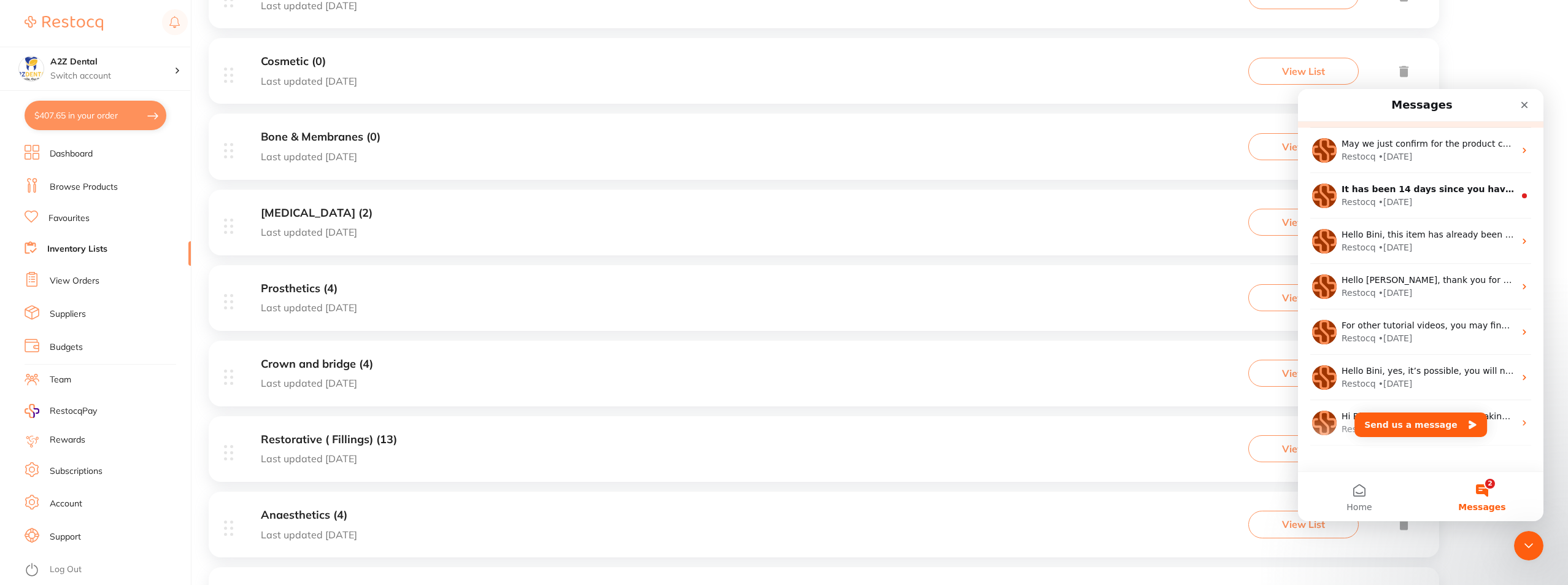
scroll to position [244, 0]
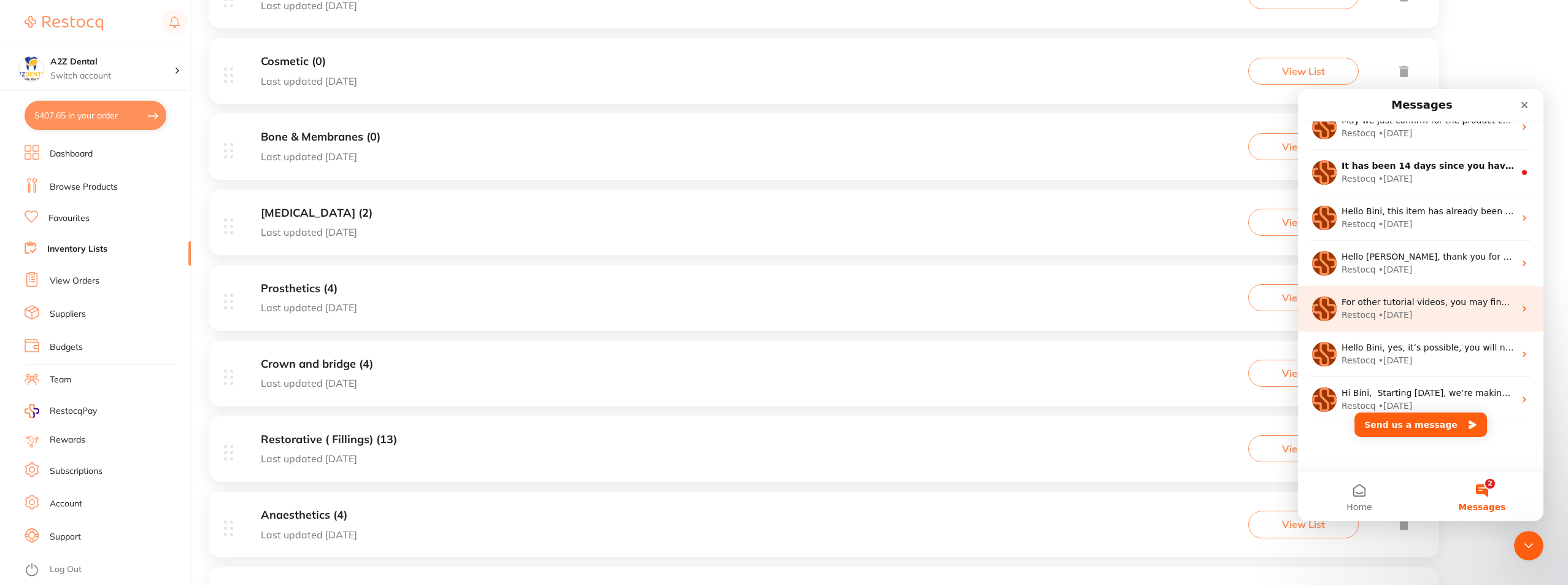
click at [1391, 299] on span "For other tutorial videos, you may find this on the left side of your portal, o…" at bounding box center [1546, 302] width 410 height 10
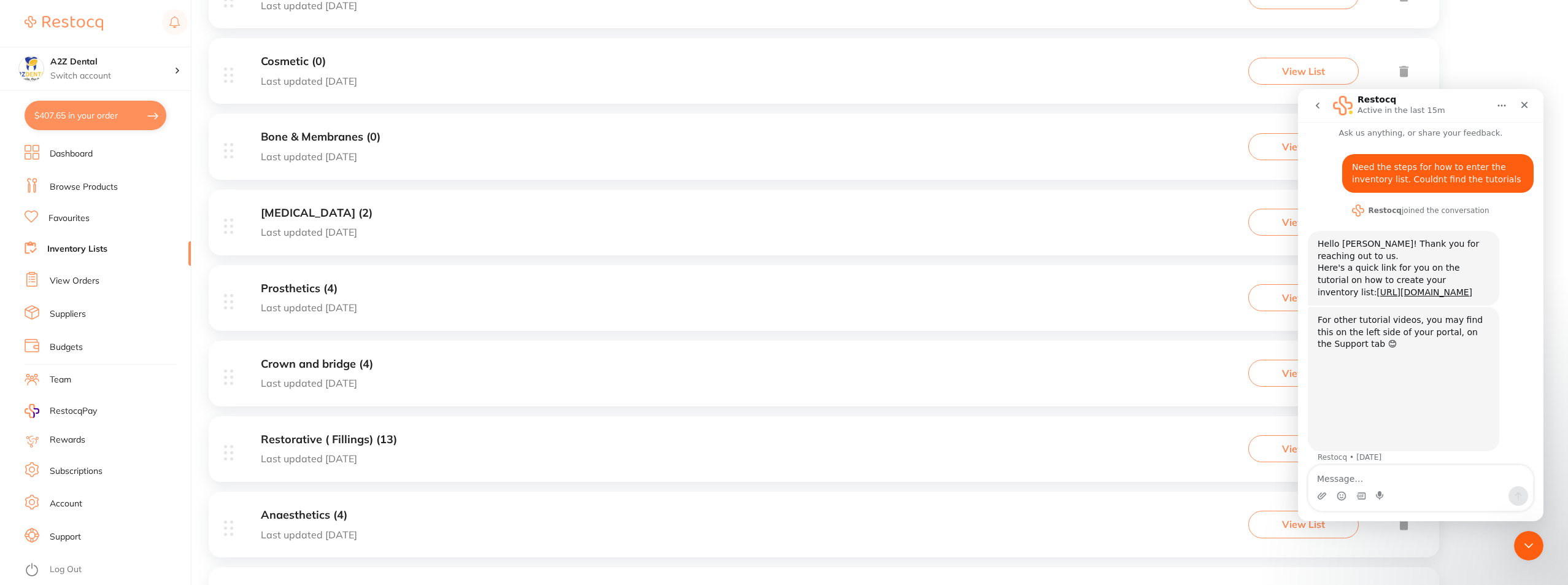
scroll to position [0, 0]
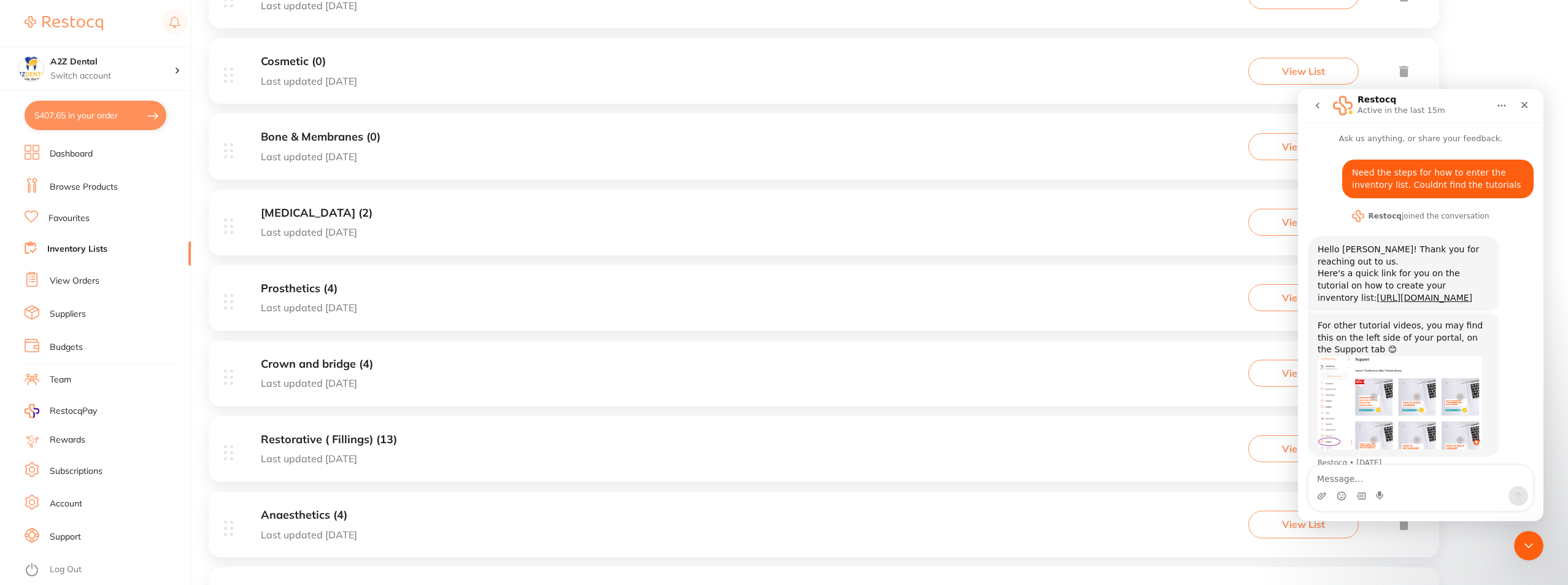
click at [1316, 104] on icon "go back" at bounding box center [1317, 105] width 10 height 10
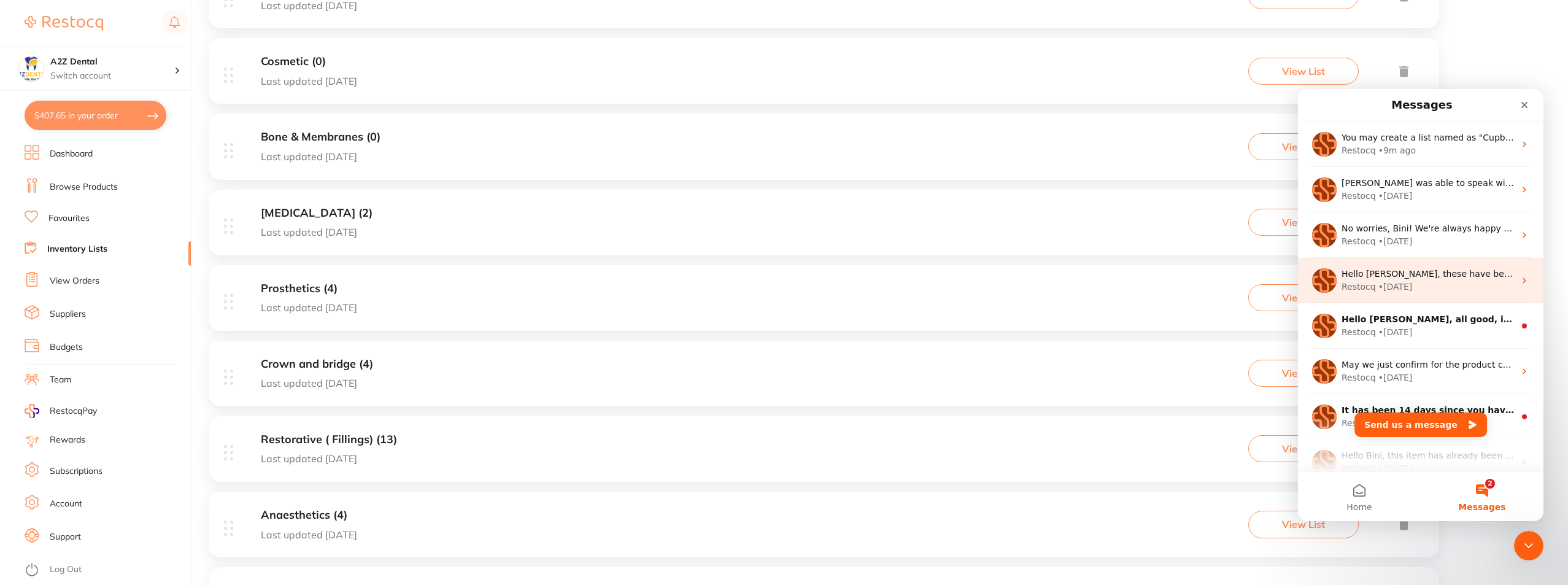
click at [1377, 277] on span "Hello [PERSON_NAME], these have been added 😊" at bounding box center [1449, 273] width 215 height 10
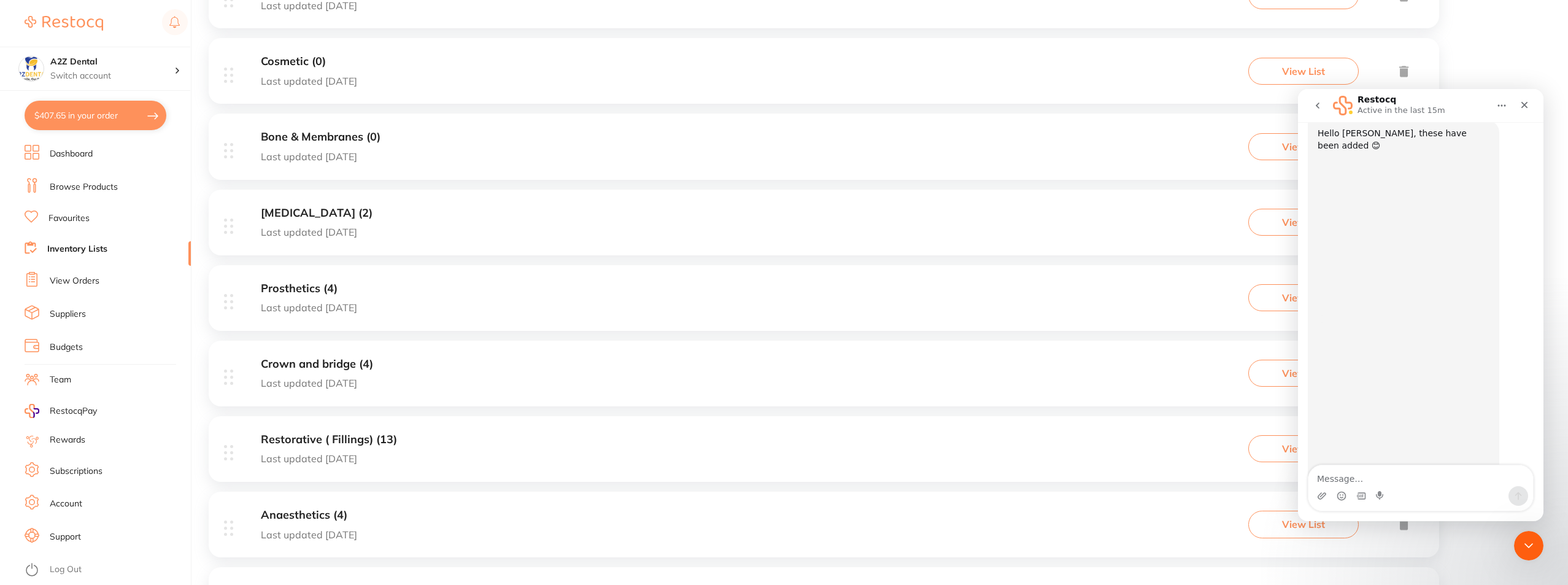
scroll to position [356, 0]
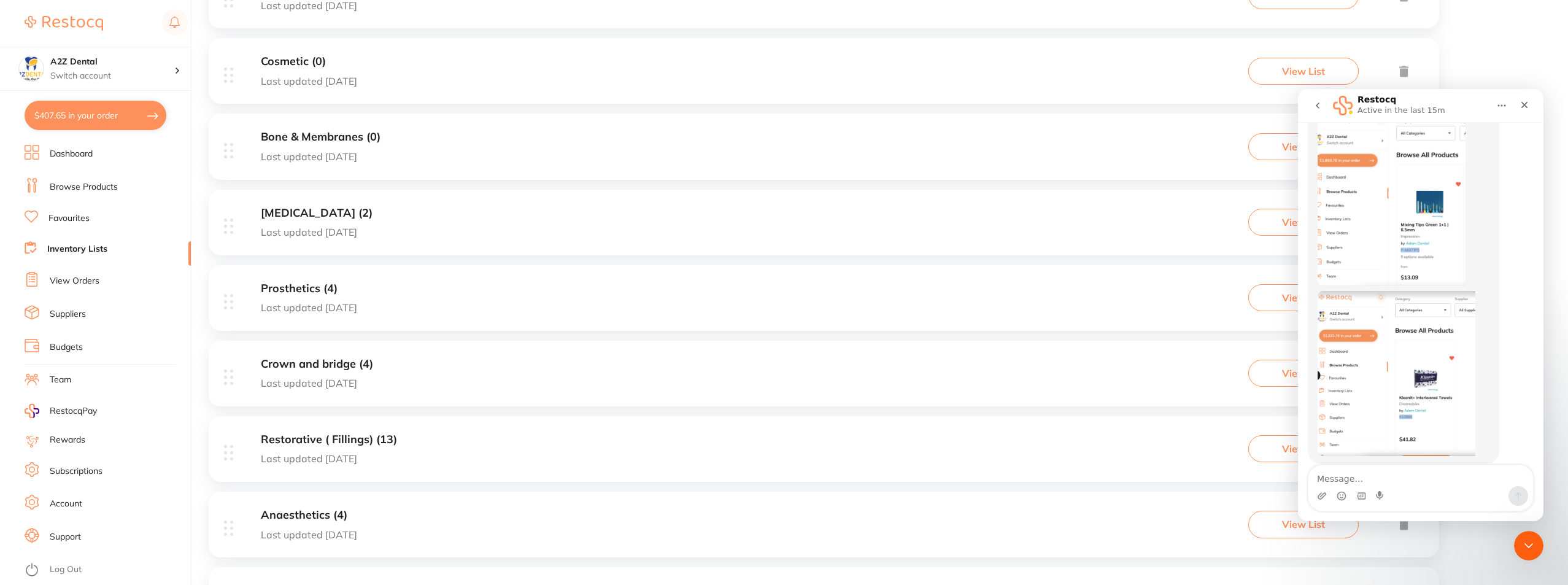
click at [1318, 107] on icon "go back" at bounding box center [1317, 106] width 4 height 6
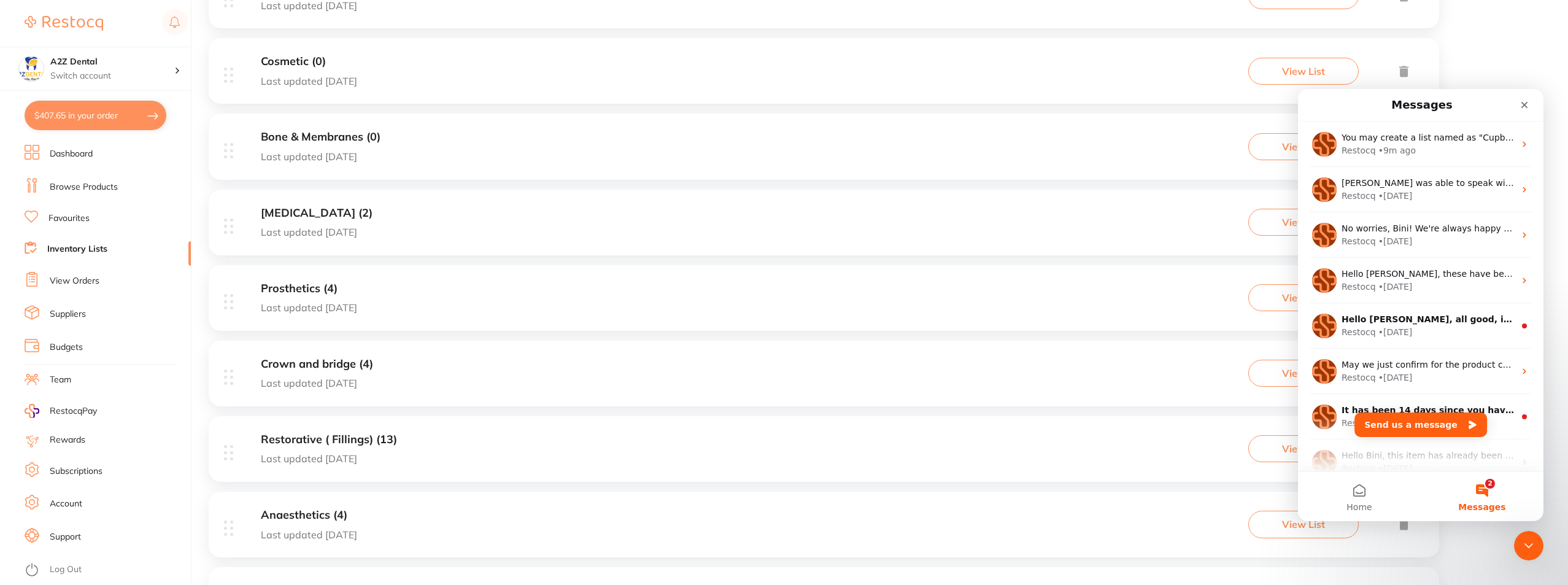
scroll to position [0, 0]
click at [1377, 228] on span "No worries, Bini! We're always happy to help. Have a lovely day ahead!" at bounding box center [1495, 228] width 308 height 10
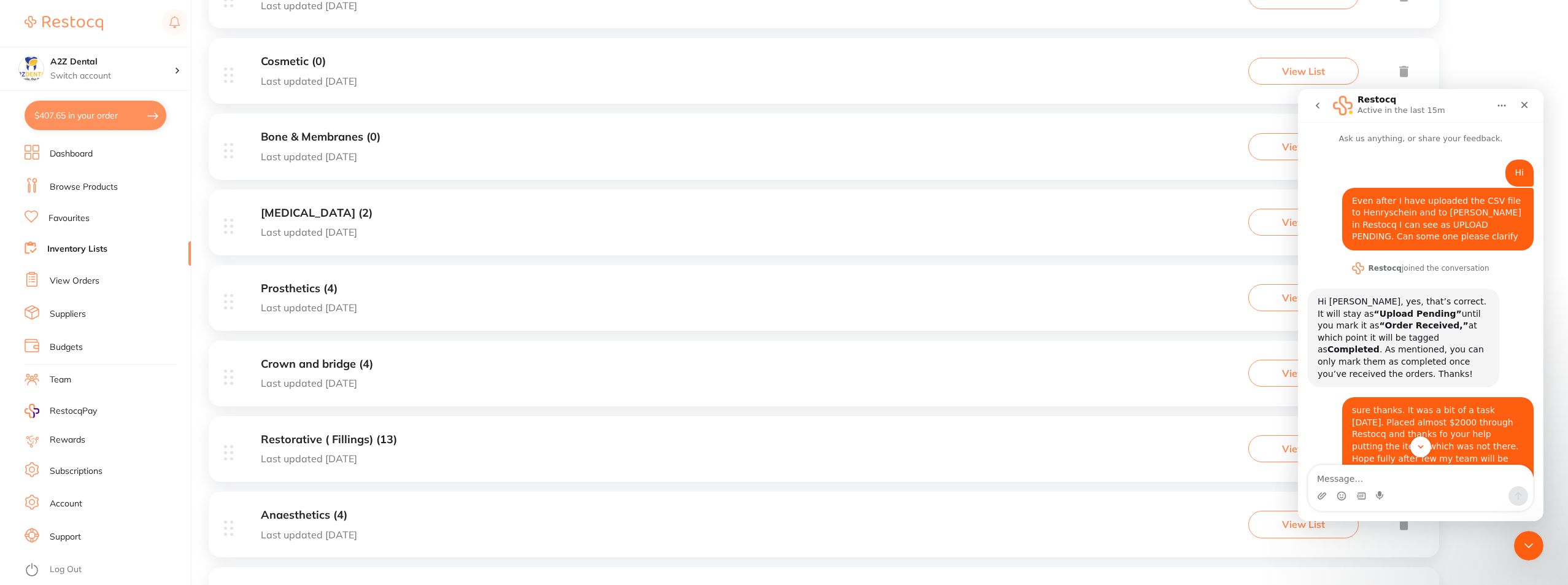
click at [1321, 107] on icon "go back" at bounding box center [1317, 105] width 10 height 10
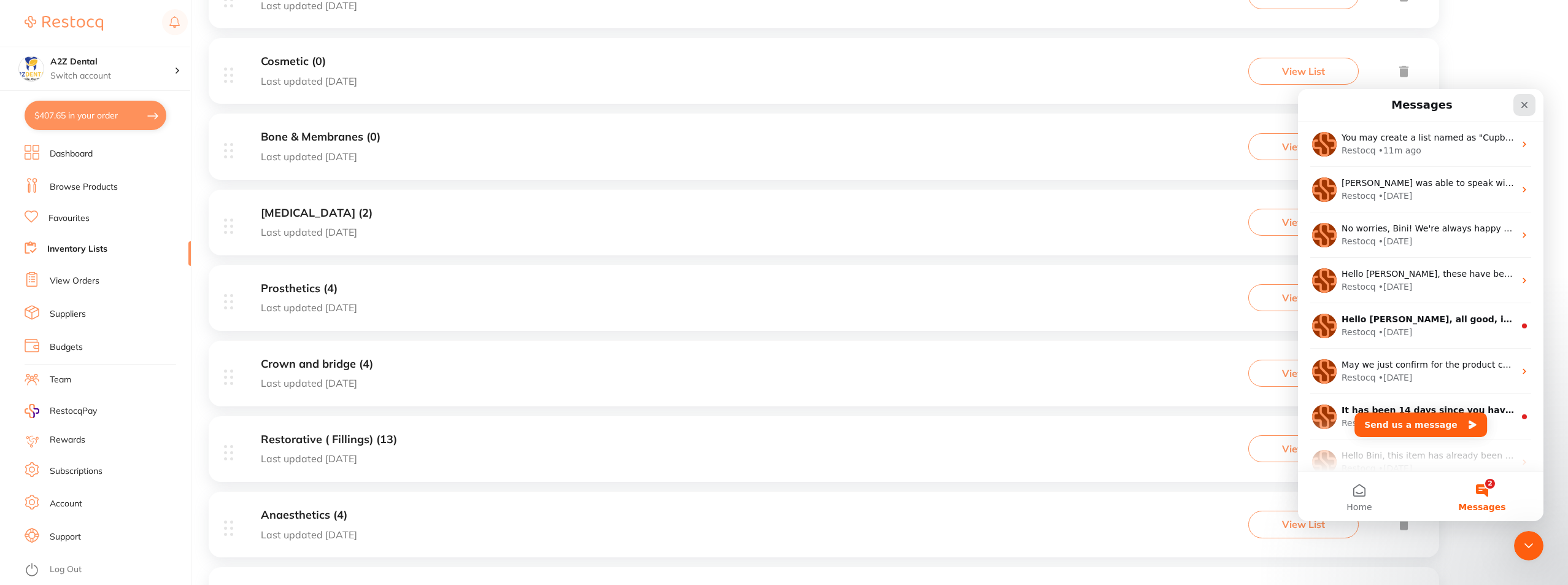
click at [1520, 103] on icon "Close" at bounding box center [1524, 104] width 10 height 10
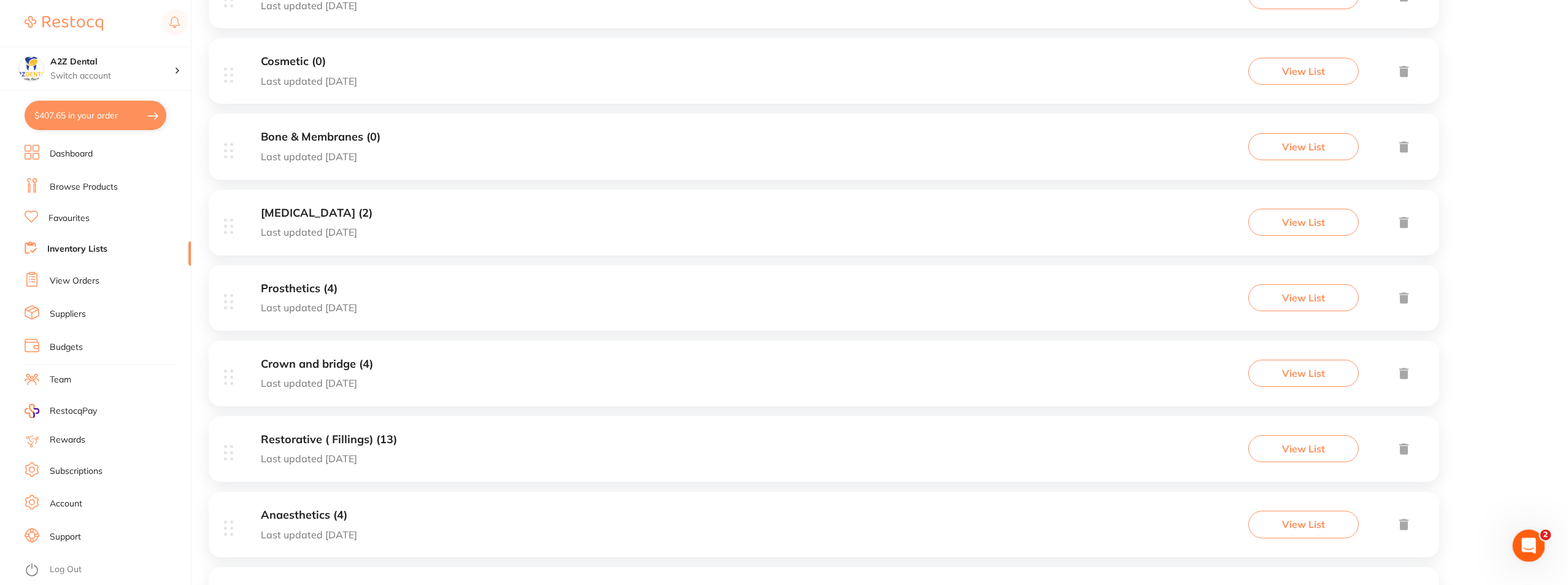
click at [1521, 543] on icon "Open Intercom Messenger" at bounding box center [1526, 544] width 20 height 20
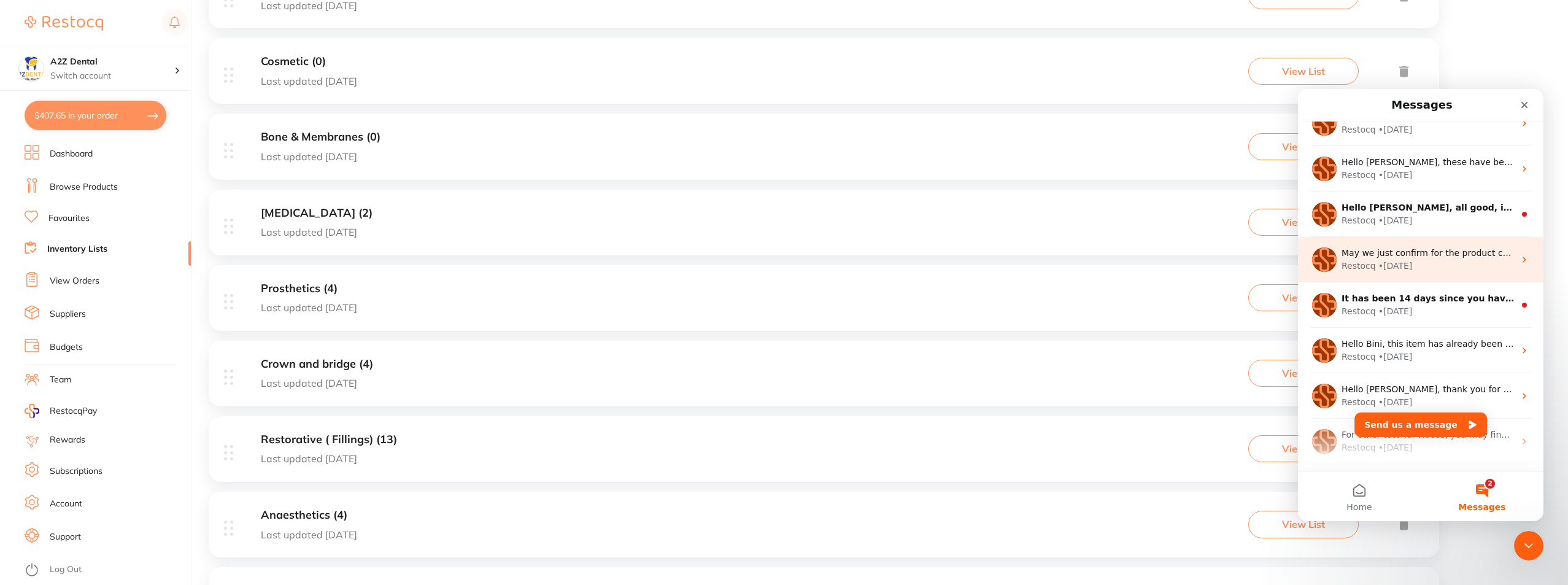
scroll to position [244, 0]
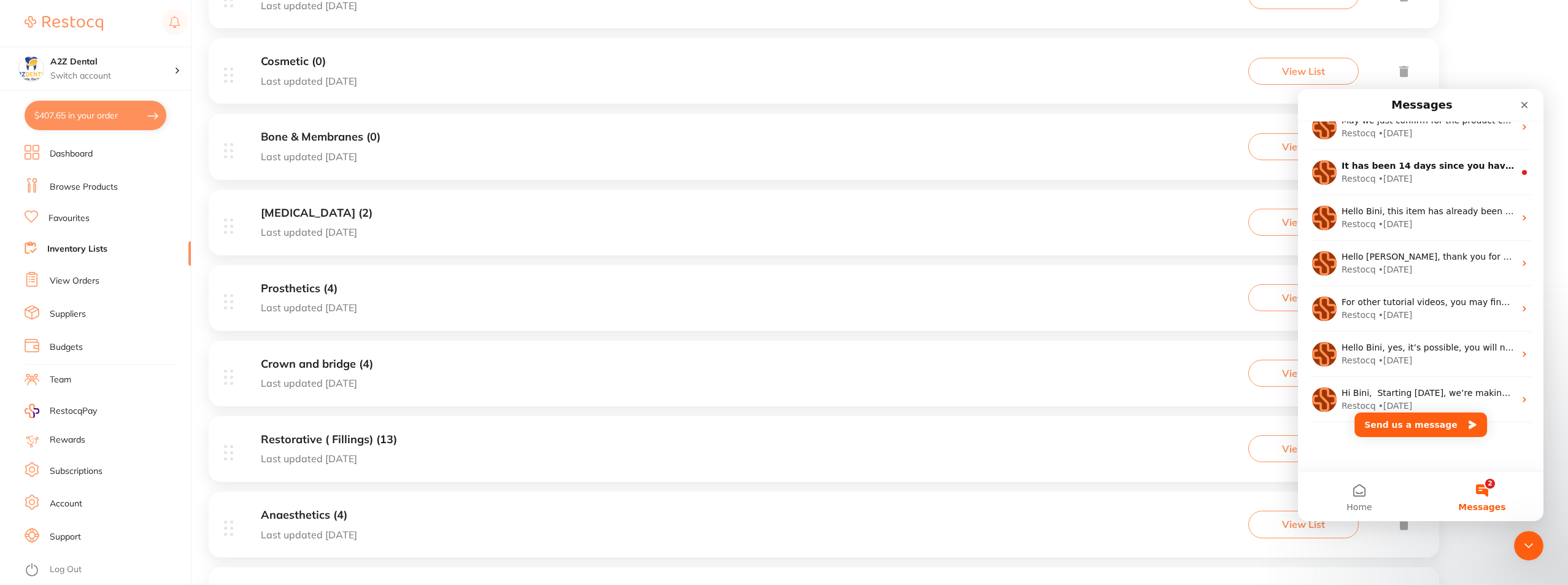
click at [1356, 451] on div "You may create a list named as "Cupboard Stocks" 😊 Restocq • 11m ago [PERSON_NA…" at bounding box center [1421, 174] width 246 height 594
click at [1401, 420] on button "Send us a message" at bounding box center [1421, 425] width 133 height 25
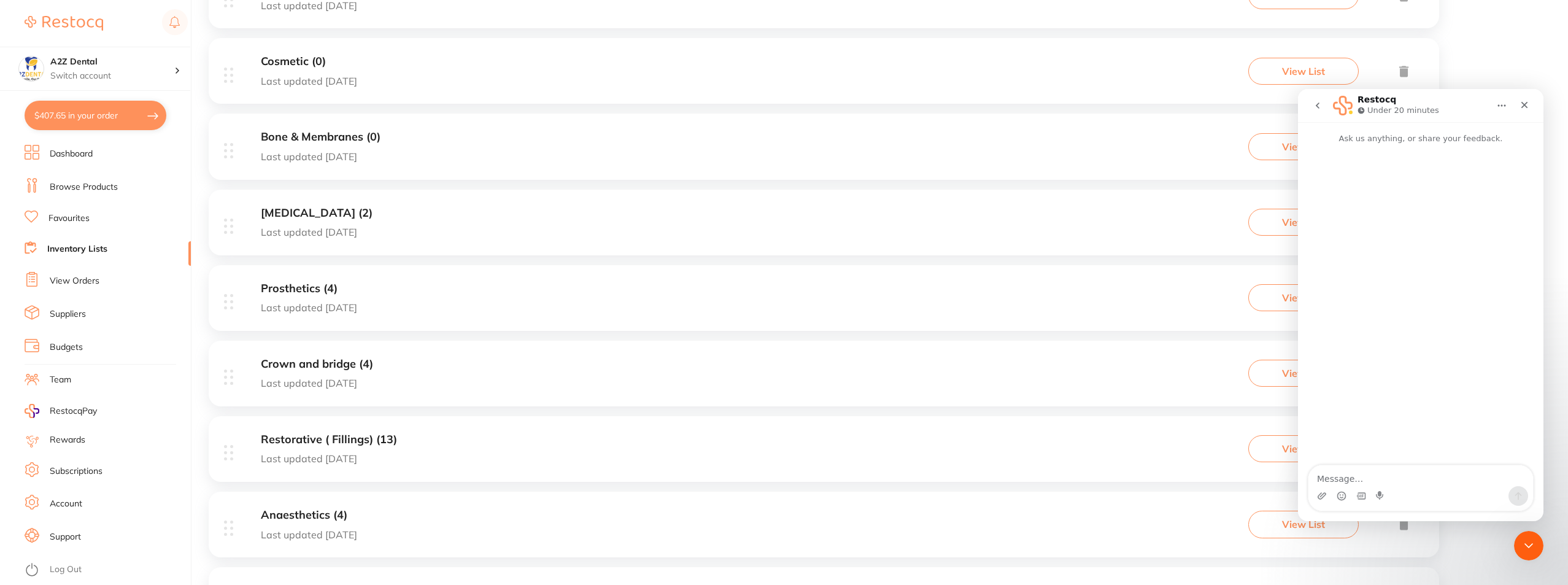
scroll to position [195, 0]
click at [1372, 476] on textarea "Message…" at bounding box center [1420, 475] width 224 height 21
click at [1374, 479] on textarea "Can we get the restocq pay contact details" at bounding box center [1420, 475] width 224 height 21
click at [1374, 479] on textarea "Can we get theRestocq pay contact details" at bounding box center [1420, 475] width 224 height 21
click at [1492, 481] on textarea "Can we get the Restocq pay contact details" at bounding box center [1420, 475] width 224 height 21
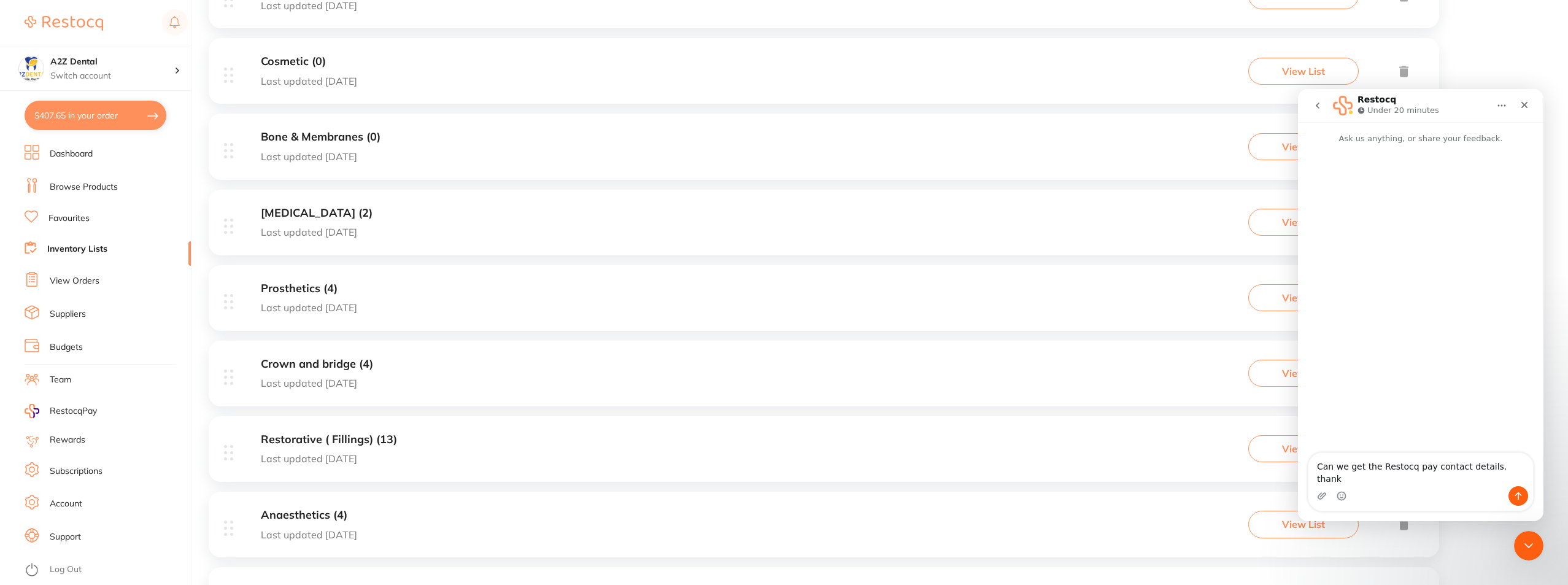
type textarea "Can we get the Restocq pay contact details. thanks"
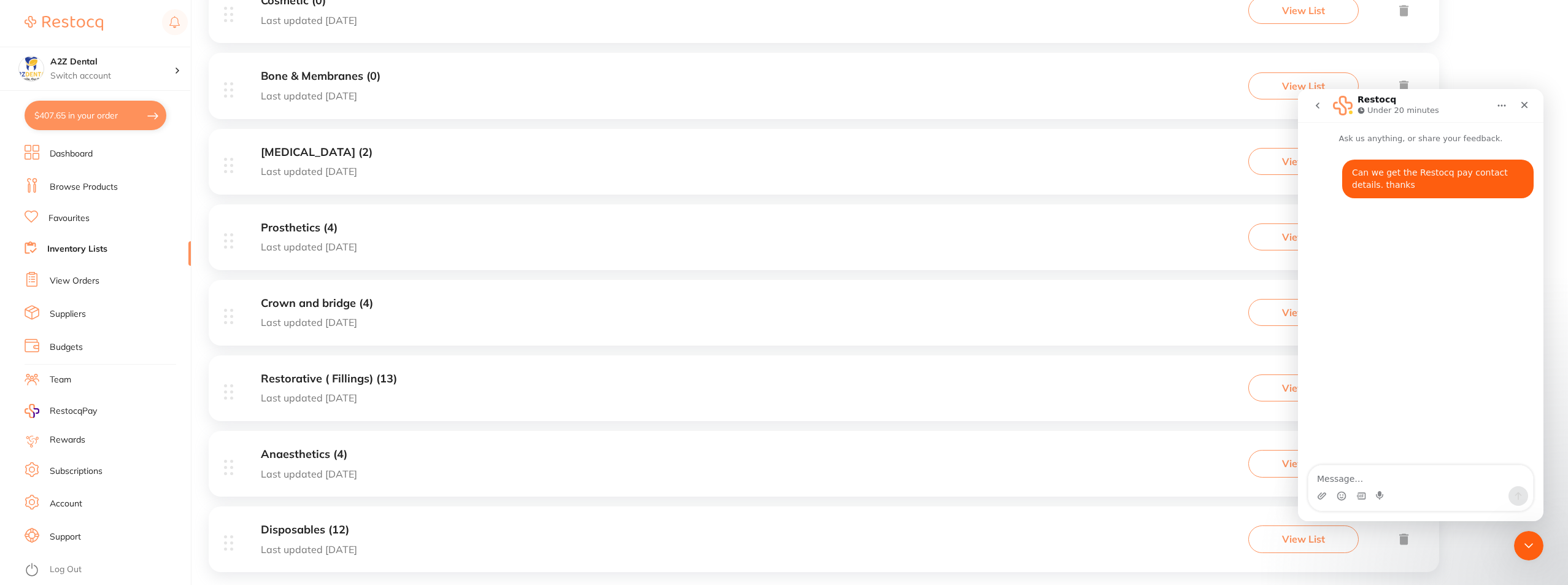
scroll to position [451, 0]
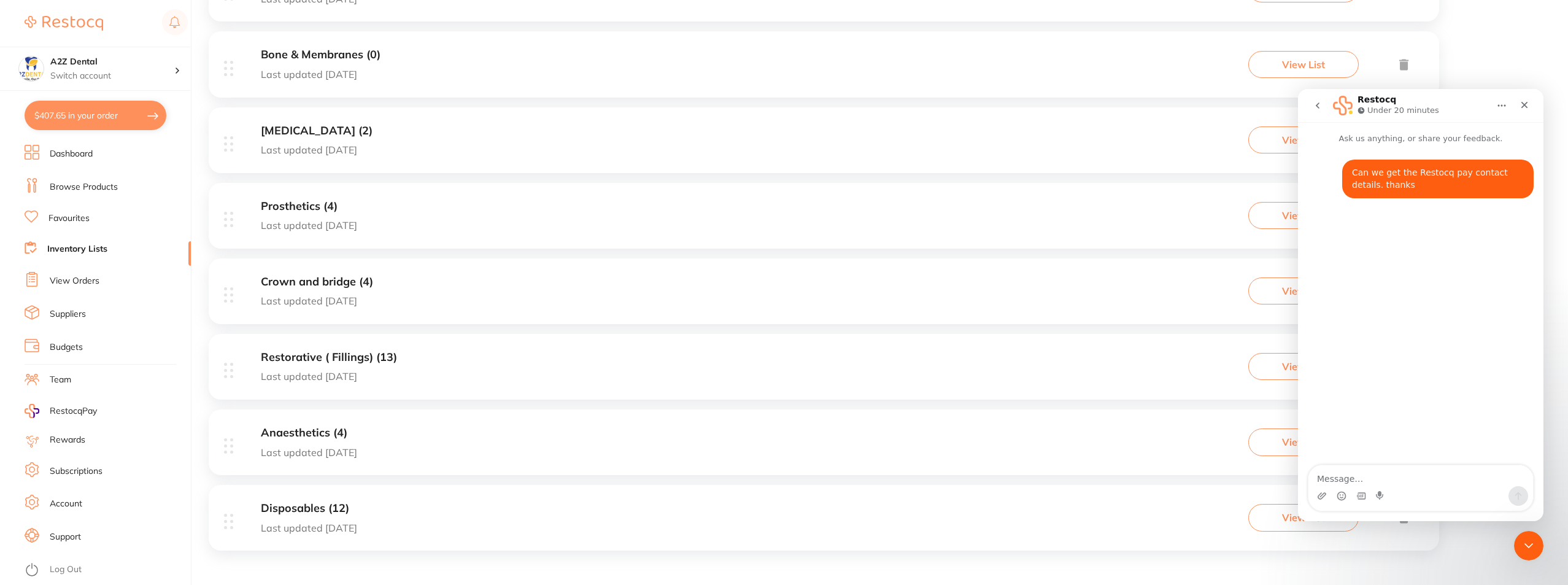
click at [1428, 361] on div "Can we get the Restocq pay contact details. thanks Bini • Just now" at bounding box center [1421, 306] width 246 height 322
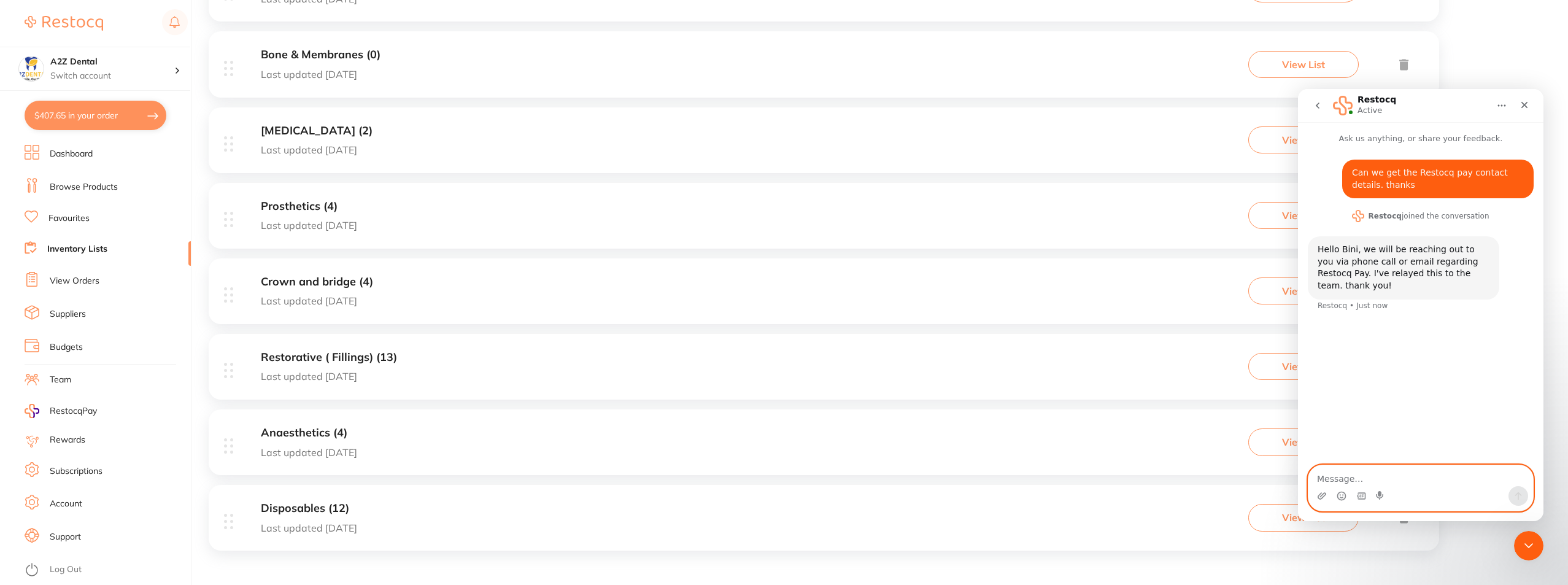
click at [1355, 478] on textarea "Message…" at bounding box center [1420, 475] width 224 height 21
type textarea "A"
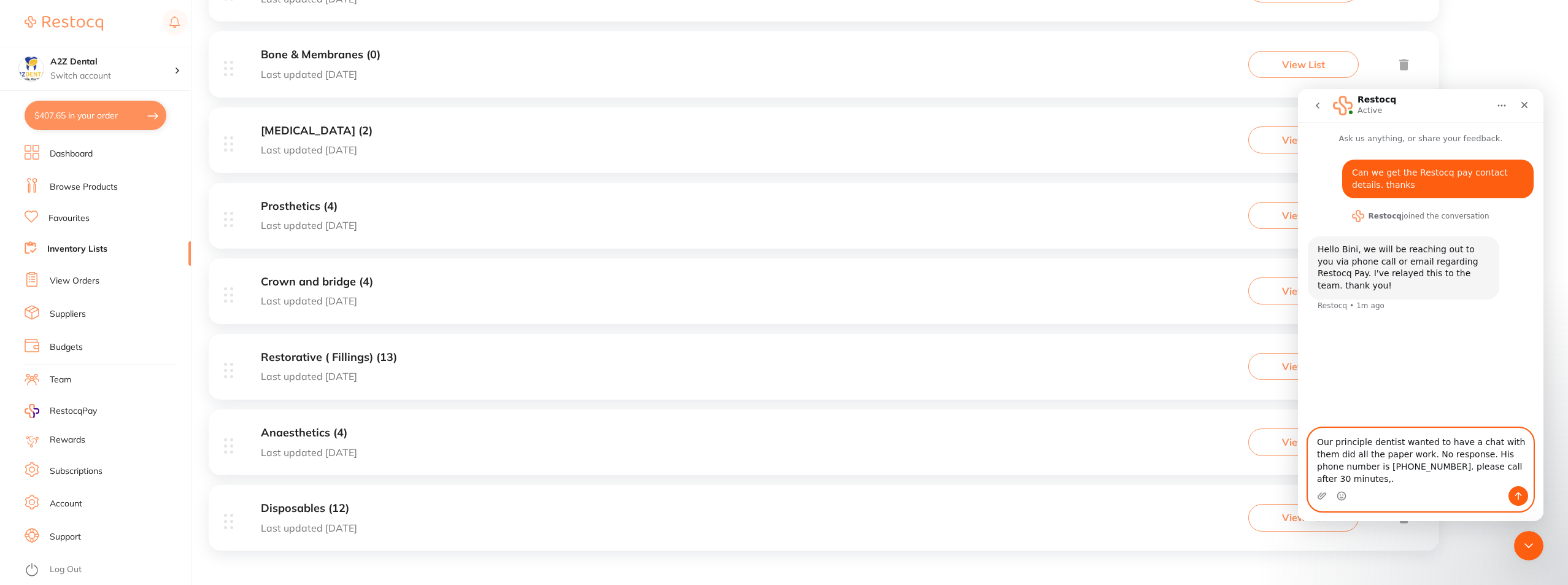
type textarea "Our principle dentist wanted to have a chat with them did all the paper work. N…"
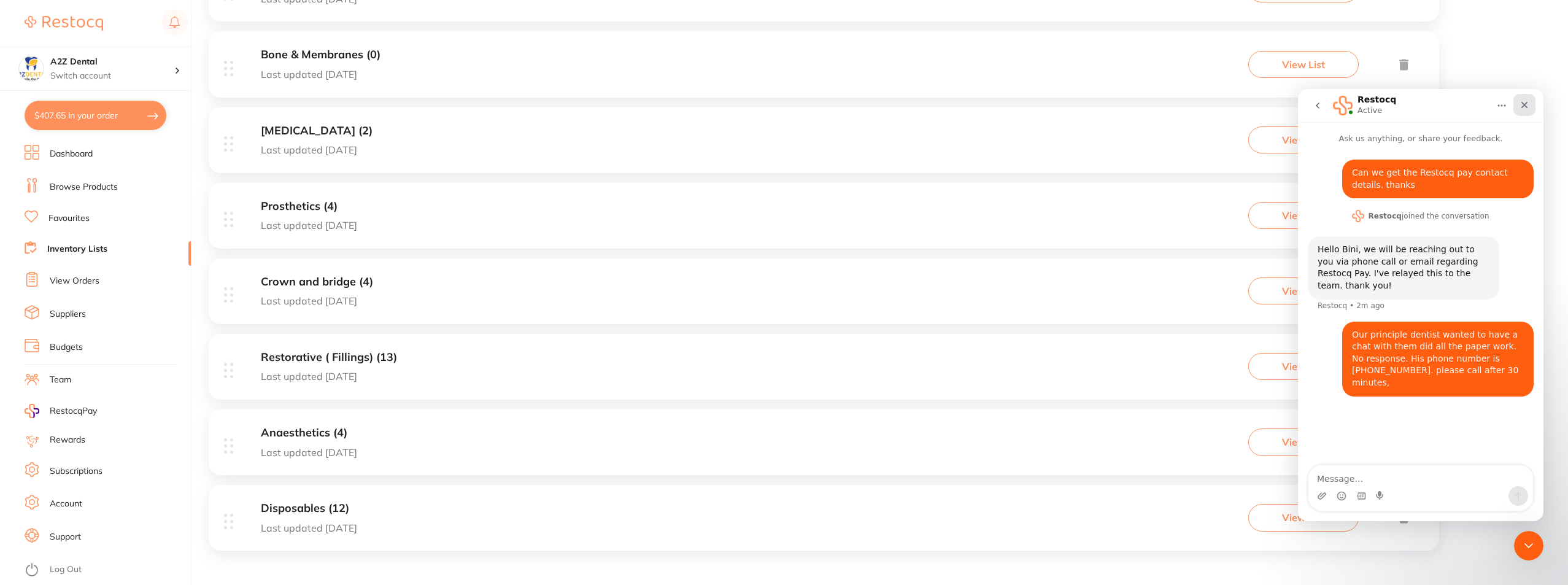
click at [1523, 103] on icon "Close" at bounding box center [1524, 104] width 10 height 10
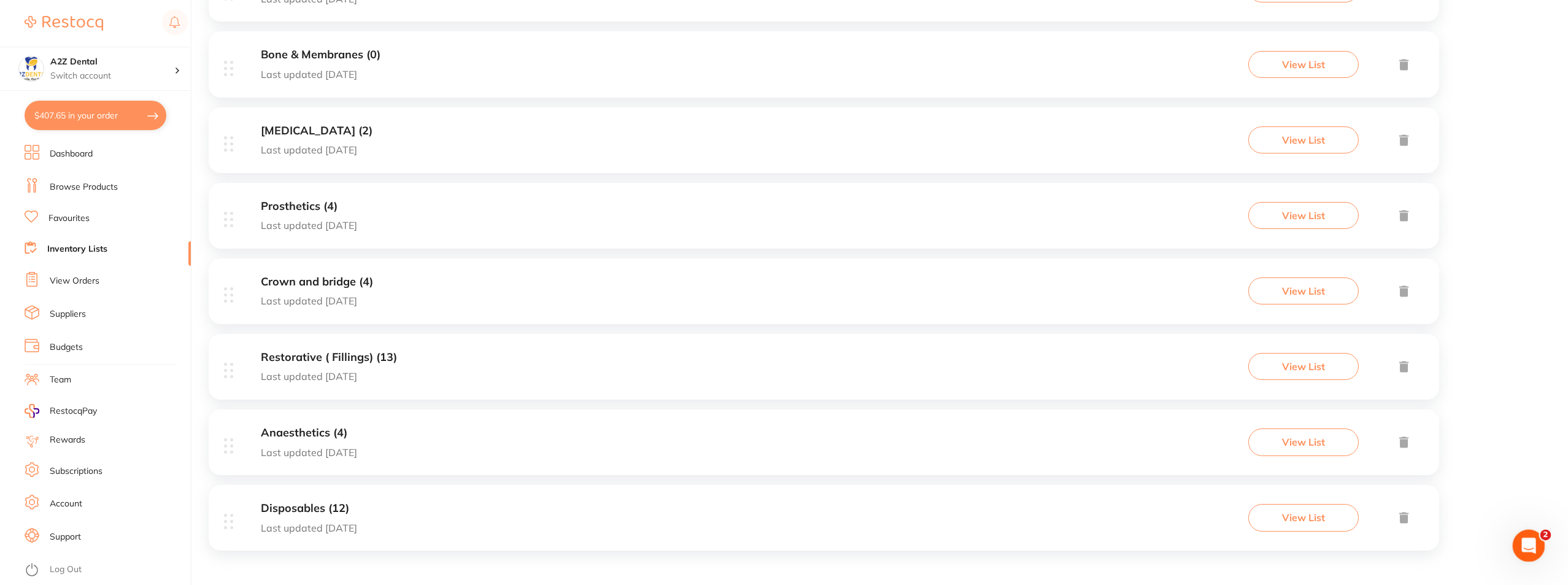
click at [1525, 538] on icon "Open Intercom Messenger" at bounding box center [1526, 544] width 20 height 20
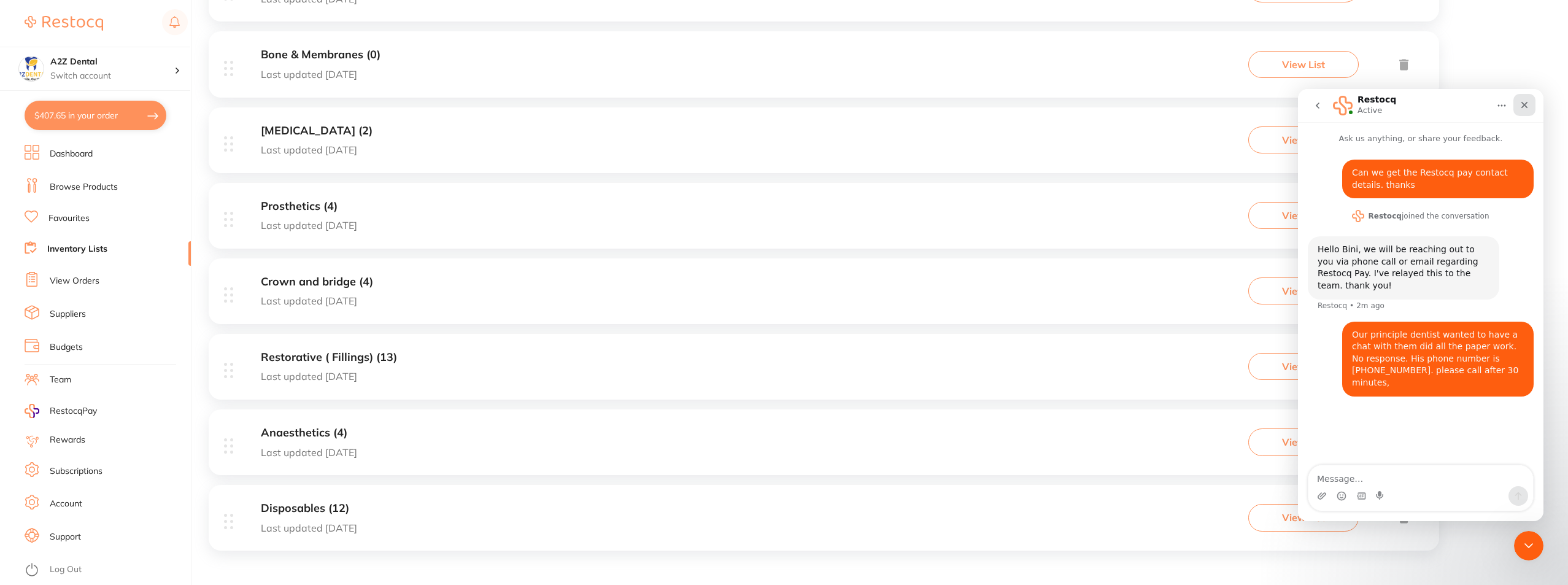
click at [1523, 103] on icon "Close" at bounding box center [1524, 105] width 7 height 7
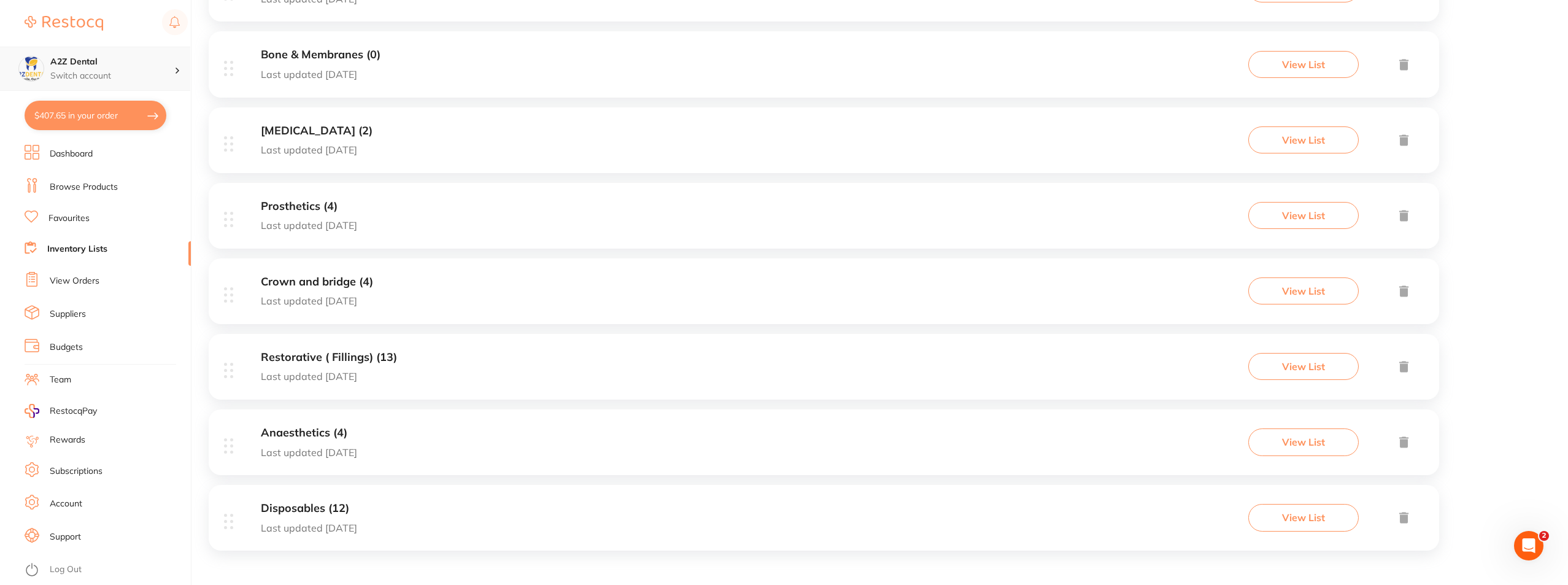
click at [68, 58] on h4 "A2Z Dental" at bounding box center [112, 62] width 124 height 12
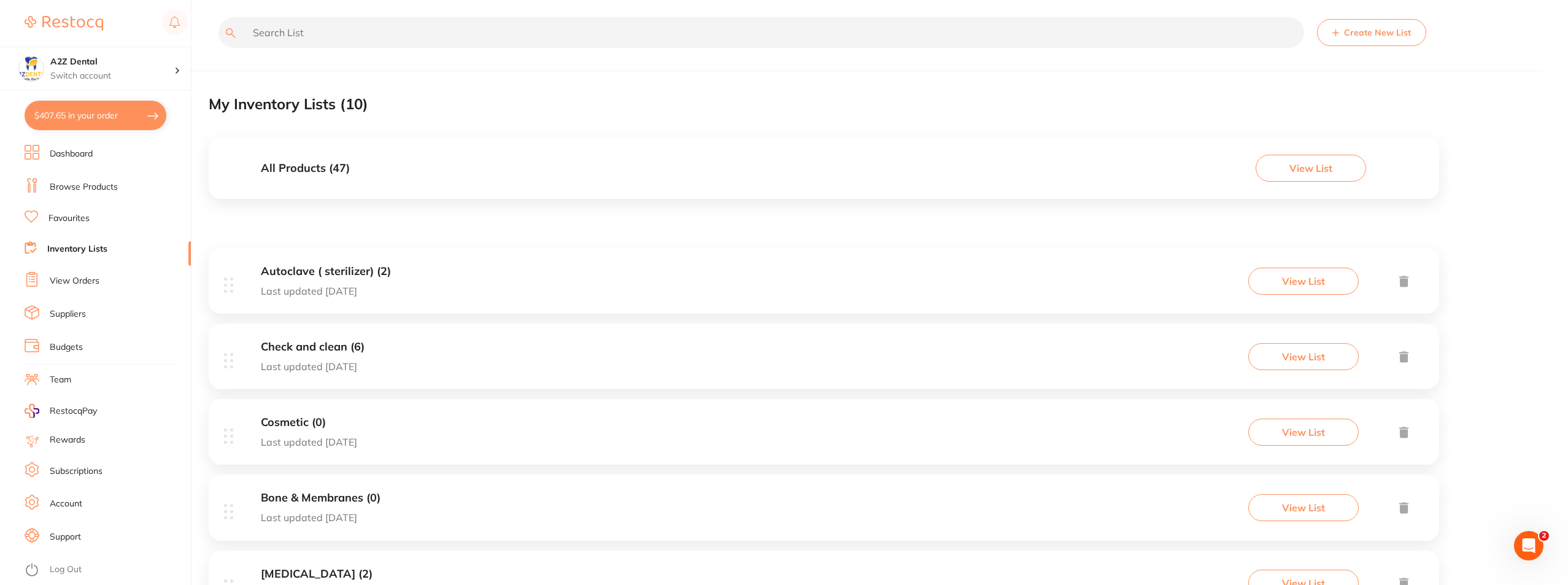
scroll to position [0, 0]
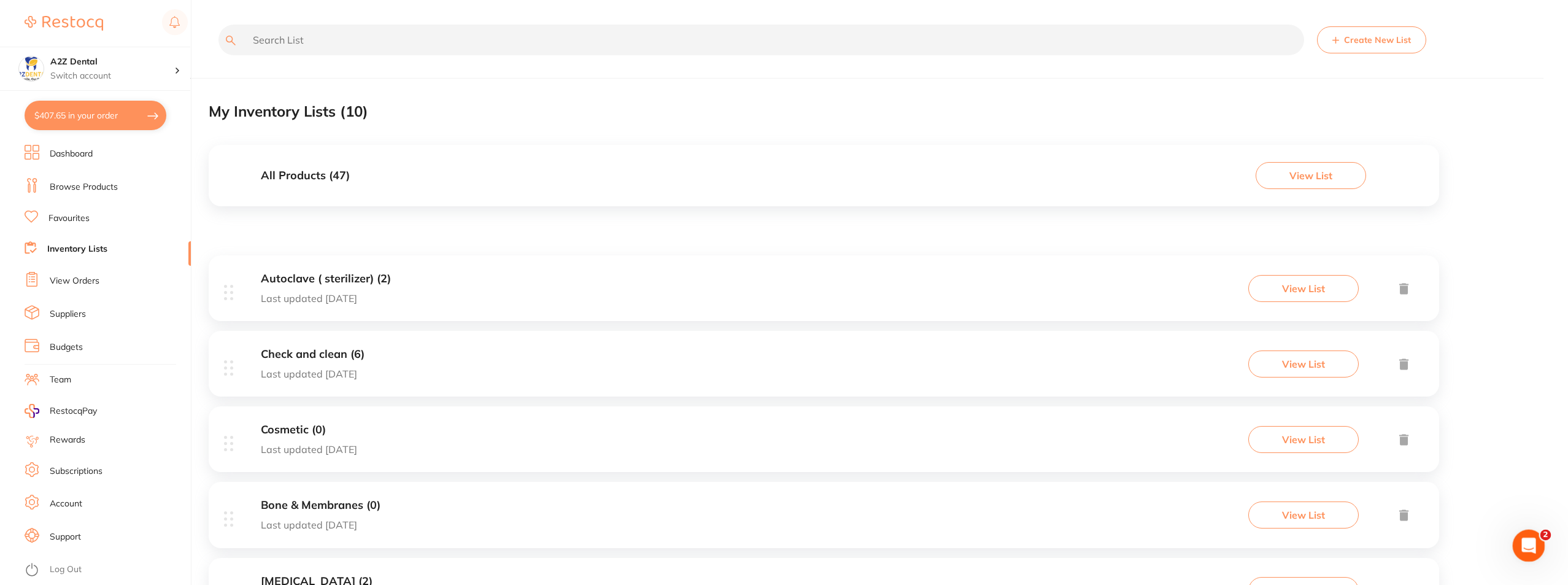
click at [1517, 538] on div "Open Intercom Messenger" at bounding box center [1526, 544] width 40 height 40
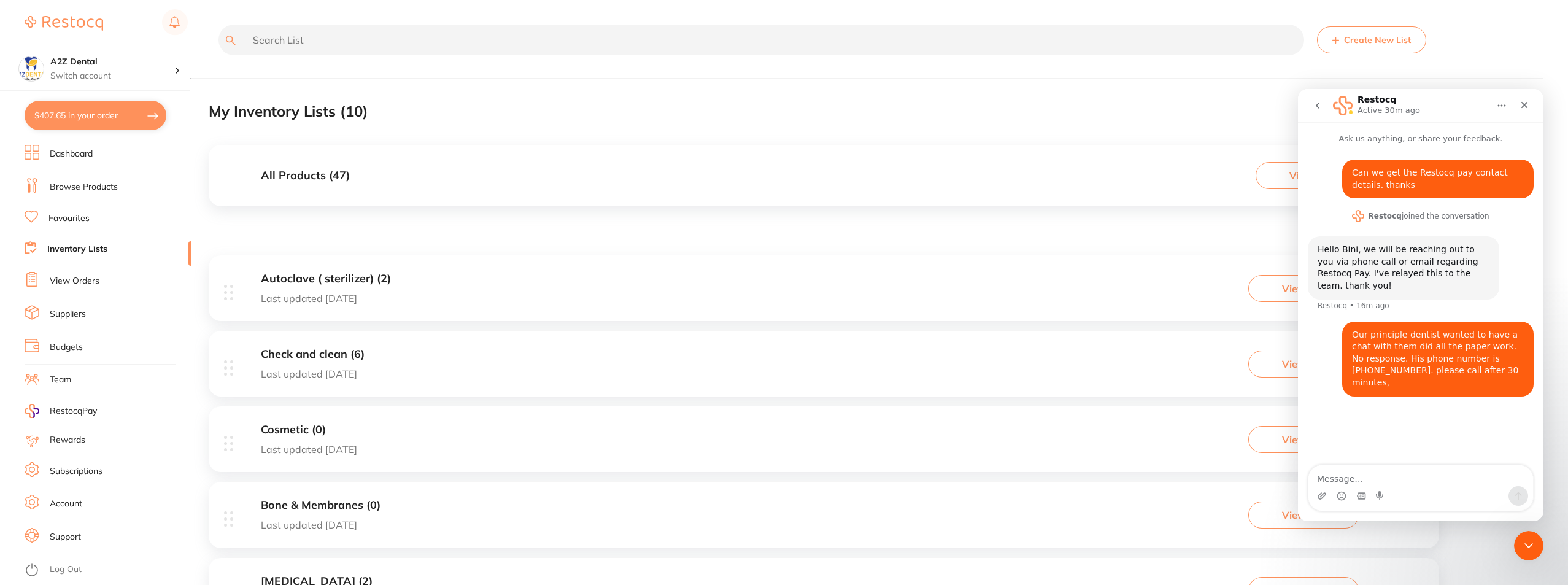
click at [1558, 360] on div "Create New List My Inventory Lists ( 10 ) All Products ( 47 ) View List Autocla…" at bounding box center [888, 518] width 1359 height 1036
click at [1527, 103] on icon "Close" at bounding box center [1524, 104] width 10 height 10
